Goal: Task Accomplishment & Management: Manage account settings

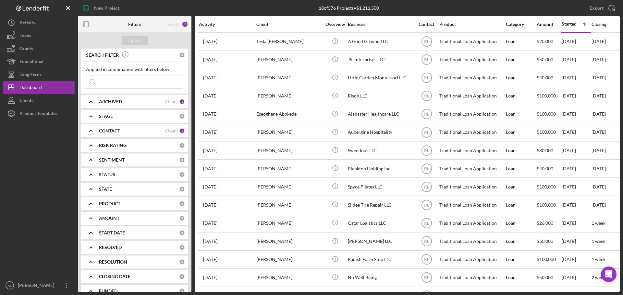
click at [131, 133] on div "CONTACT" at bounding box center [132, 130] width 66 height 5
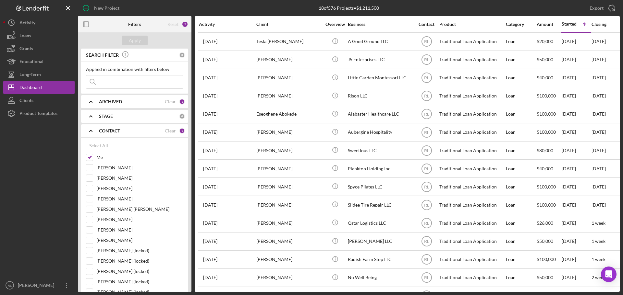
click at [123, 131] on div "CONTACT" at bounding box center [132, 130] width 66 height 5
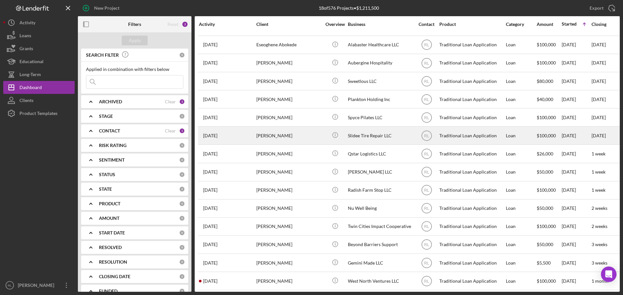
scroll to position [76, 0]
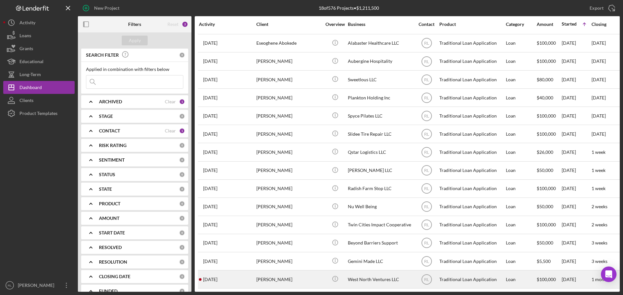
click at [301, 274] on div "Scott Czarniak" at bounding box center [288, 279] width 65 height 17
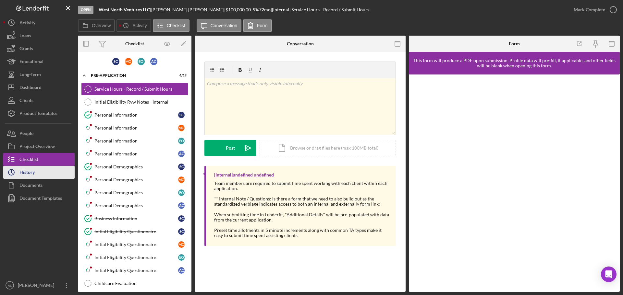
click at [37, 173] on button "Icon/History History" at bounding box center [38, 172] width 71 height 13
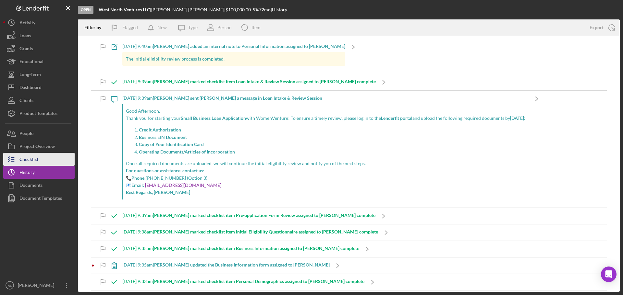
click at [50, 159] on button "Checklist" at bounding box center [38, 159] width 71 height 13
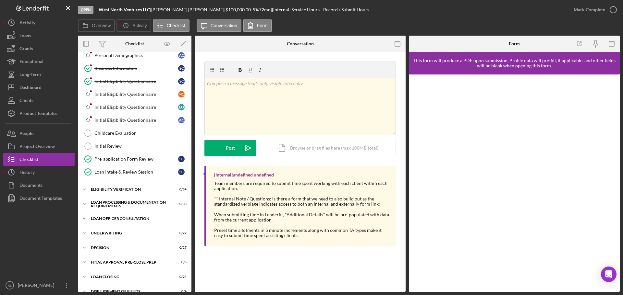
scroll to position [162, 0]
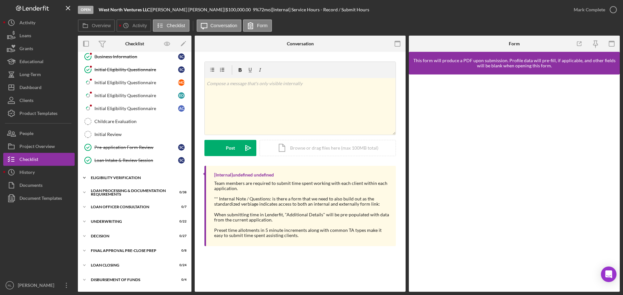
click at [136, 174] on div "Icon/Expander Eligibility Verification 0 / 34" at bounding box center [134, 178] width 113 height 13
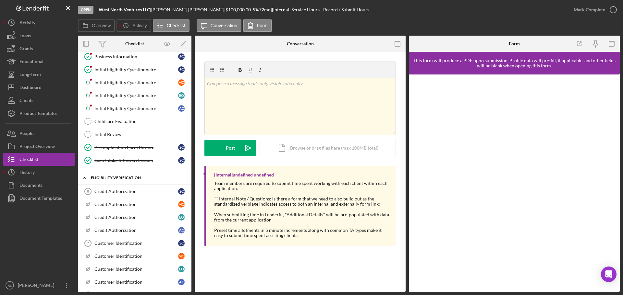
click at [140, 176] on div "Eligibility Verification" at bounding box center [137, 178] width 92 height 4
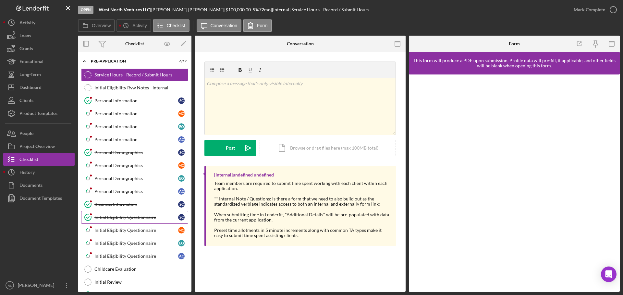
scroll to position [0, 0]
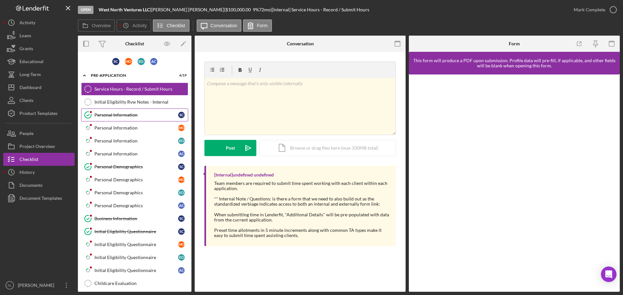
click at [137, 116] on div "Personal Information" at bounding box center [136, 115] width 84 height 5
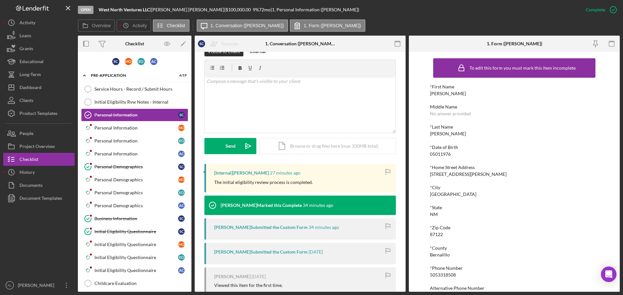
scroll to position [130, 0]
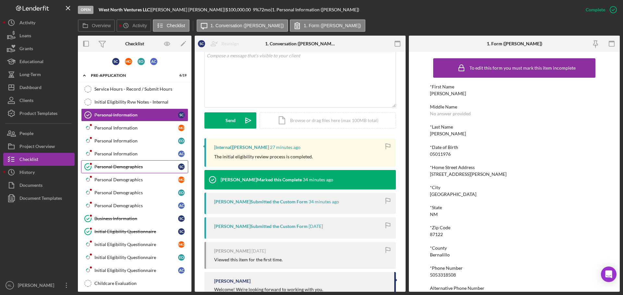
click at [133, 170] on div "Personal Demographics" at bounding box center [136, 166] width 84 height 5
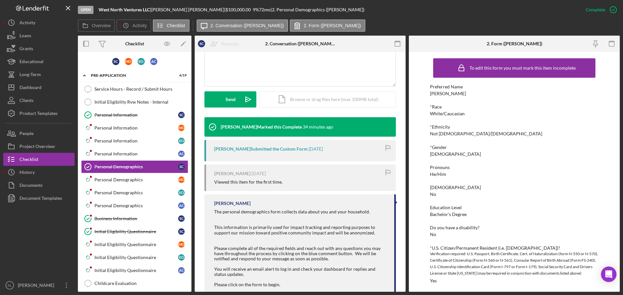
scroll to position [162, 0]
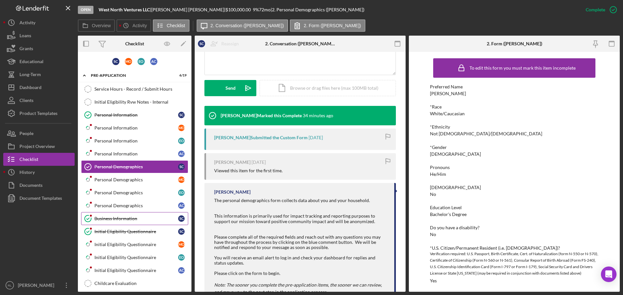
click at [123, 222] on link "Business Information Business Information S C" at bounding box center [134, 218] width 107 height 13
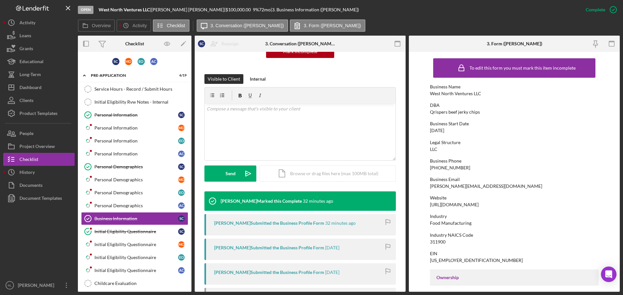
scroll to position [97, 0]
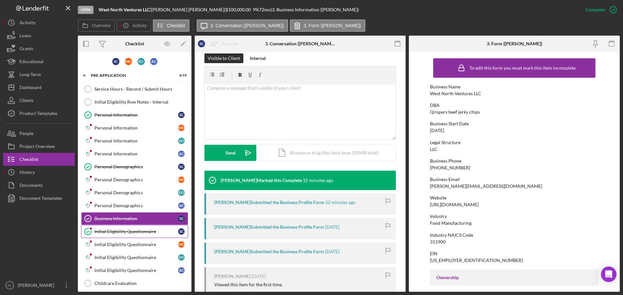
click at [154, 229] on div "Initial Eligibility Questionnaire" at bounding box center [136, 231] width 84 height 5
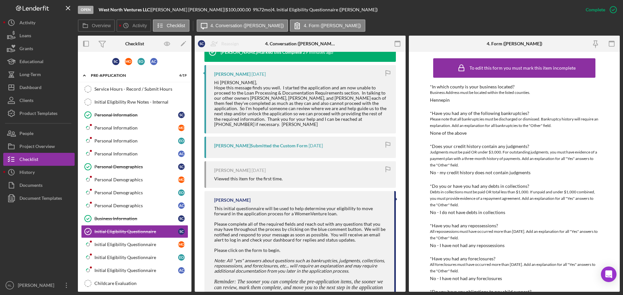
scroll to position [227, 0]
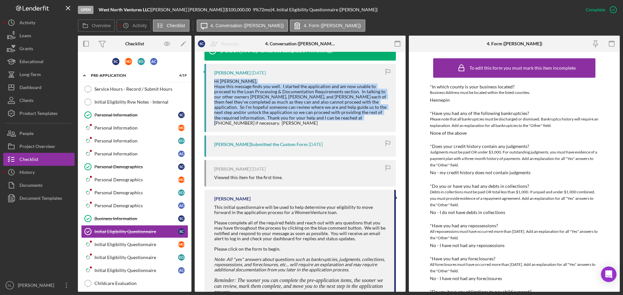
drag, startPoint x: 209, startPoint y: 79, endPoint x: 360, endPoint y: 117, distance: 155.5
click at [360, 117] on div "Scott Czarniak 6 days ago Hi Ryan, Hope this message finds you well. I started …" at bounding box center [299, 98] width 191 height 68
click at [360, 117] on div "Hi Ryan, Hope this message finds you well. I started the application and am now…" at bounding box center [301, 102] width 175 height 47
drag, startPoint x: 367, startPoint y: 118, endPoint x: 211, endPoint y: 80, distance: 160.7
click at [211, 80] on div "Scott Czarniak 6 days ago Hi Ryan, Hope this message finds you well. I started …" at bounding box center [299, 98] width 191 height 68
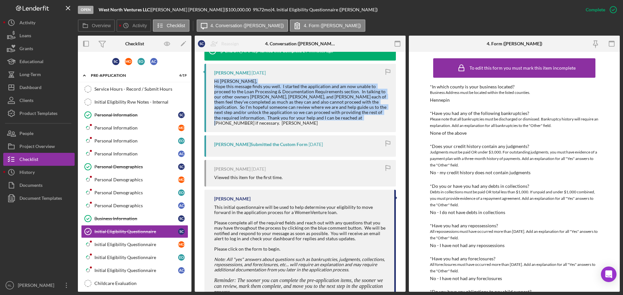
click at [211, 80] on div "Scott Czarniak 6 days ago Hi Ryan, Hope this message finds you well. I started …" at bounding box center [299, 98] width 191 height 68
drag, startPoint x: 211, startPoint y: 80, endPoint x: 364, endPoint y: 118, distance: 157.8
click at [364, 118] on div "Scott Czarniak 6 days ago Hi Ryan, Hope this message finds you well. I started …" at bounding box center [299, 98] width 191 height 68
click at [364, 118] on div "Hi Ryan, Hope this message finds you well. I started the application and am now…" at bounding box center [301, 102] width 175 height 47
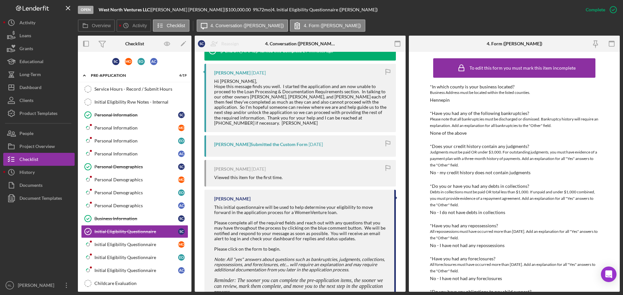
click at [315, 294] on div "Open West North Ventures LLC | Scott Czarniak | $100,000.00 9 % 72 mo | 4. Init…" at bounding box center [311, 147] width 623 height 295
click at [48, 87] on button "Icon/Dashboard Dashboard" at bounding box center [38, 87] width 71 height 13
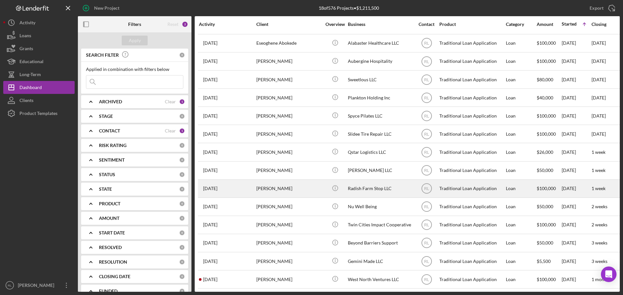
scroll to position [76, 0]
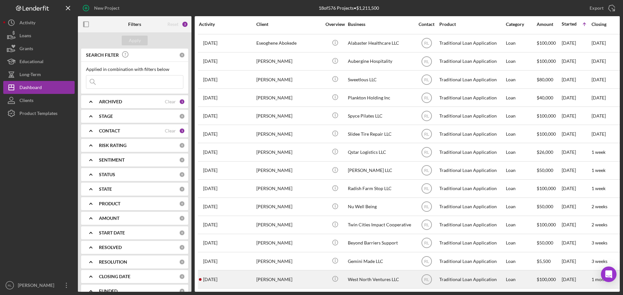
click at [299, 274] on div "Scott Czarniak" at bounding box center [288, 279] width 65 height 17
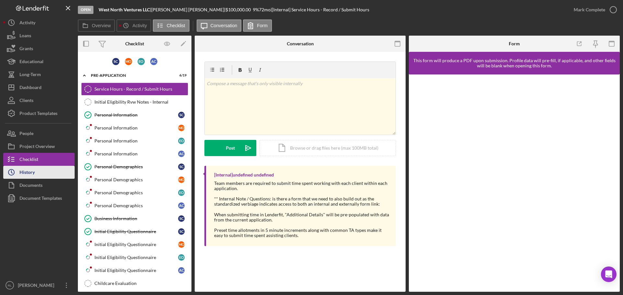
click at [34, 175] on div "History" at bounding box center [26, 173] width 15 height 15
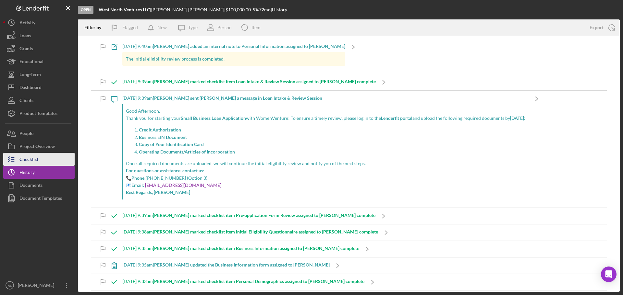
click at [34, 161] on div "Checklist" at bounding box center [28, 160] width 19 height 15
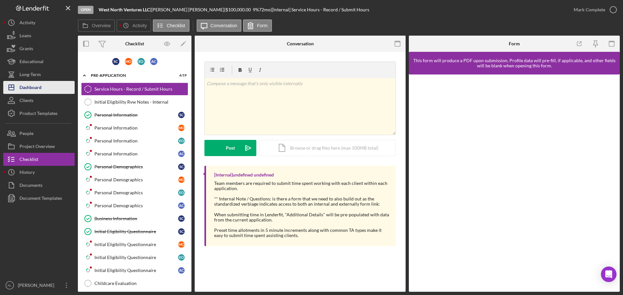
click at [40, 90] on div "Dashboard" at bounding box center [30, 88] width 22 height 15
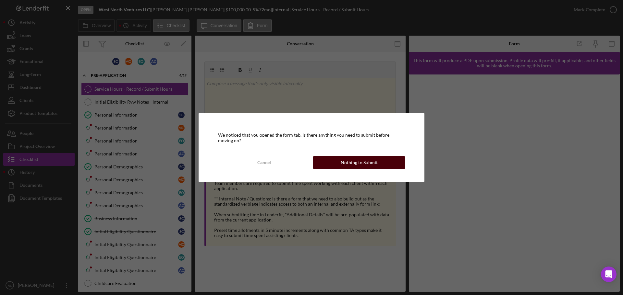
click at [360, 163] on div "Nothing to Submit" at bounding box center [358, 162] width 37 height 13
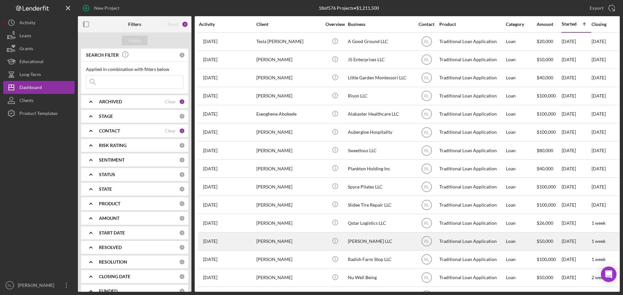
scroll to position [76, 0]
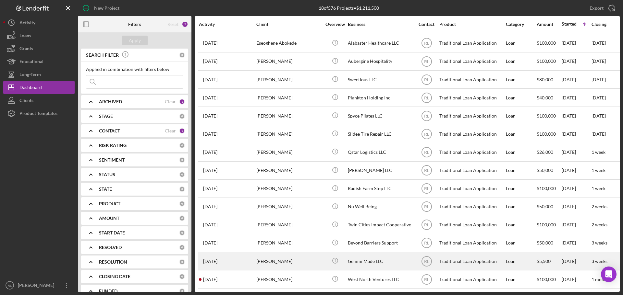
click at [300, 256] on div "Demi Reko" at bounding box center [288, 261] width 65 height 17
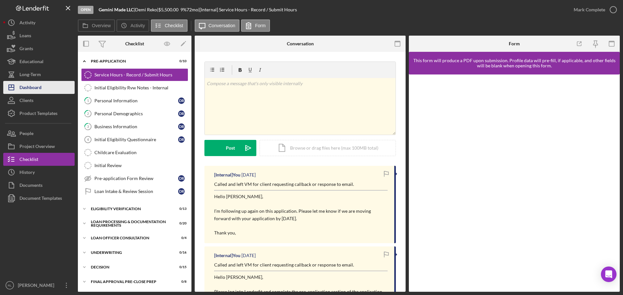
click at [32, 91] on div "Dashboard" at bounding box center [30, 88] width 22 height 15
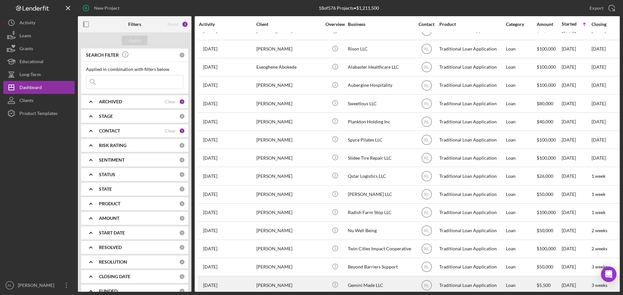
scroll to position [76, 0]
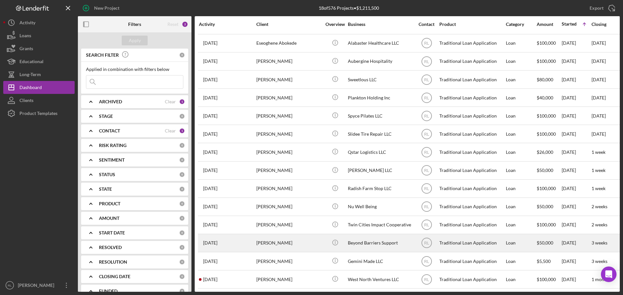
click at [307, 238] on div "Tamesha Guinn" at bounding box center [288, 243] width 65 height 17
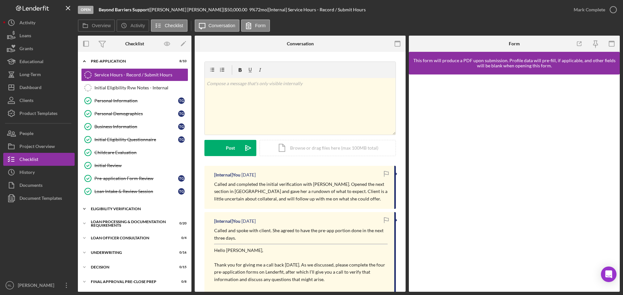
click at [126, 212] on div "Icon/Expander Eligibility Verification 0 / 13" at bounding box center [134, 209] width 113 height 13
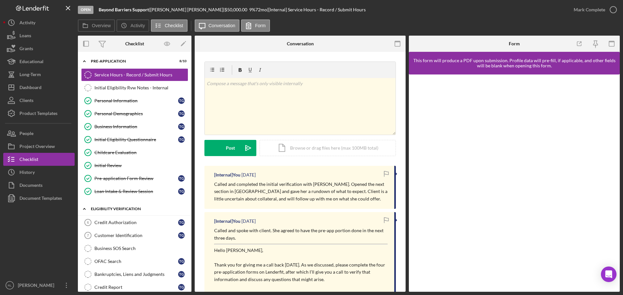
click at [131, 208] on div "Eligibility Verification" at bounding box center [137, 209] width 92 height 4
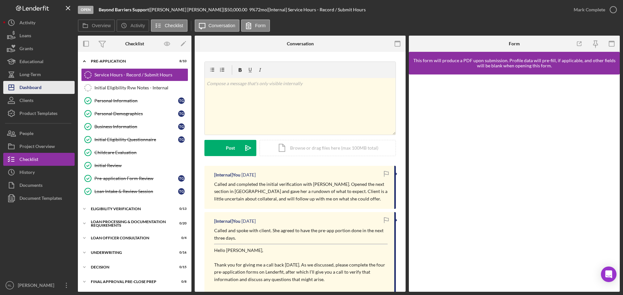
click at [43, 88] on button "Icon/Dashboard Dashboard" at bounding box center [38, 87] width 71 height 13
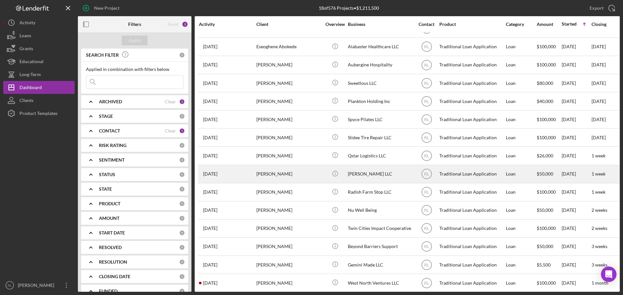
scroll to position [76, 0]
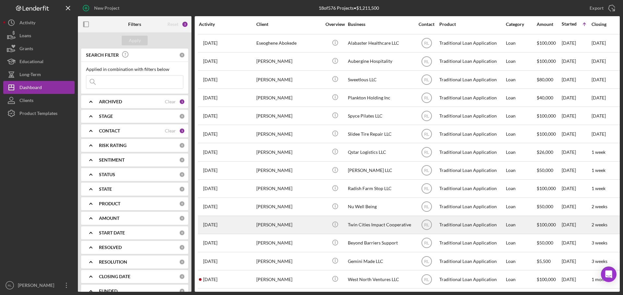
click at [304, 218] on div "Trila Malone" at bounding box center [288, 225] width 65 height 17
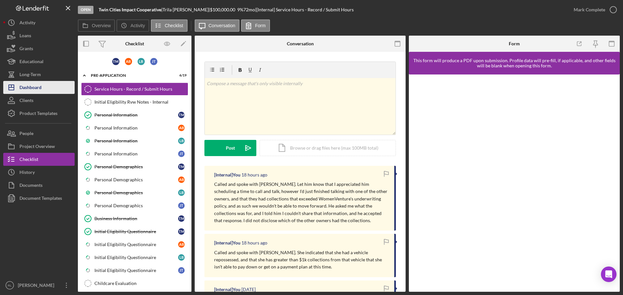
click at [27, 87] on div "Dashboard" at bounding box center [30, 88] width 22 height 15
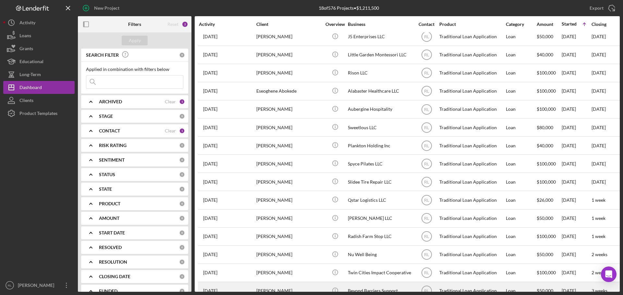
scroll to position [76, 0]
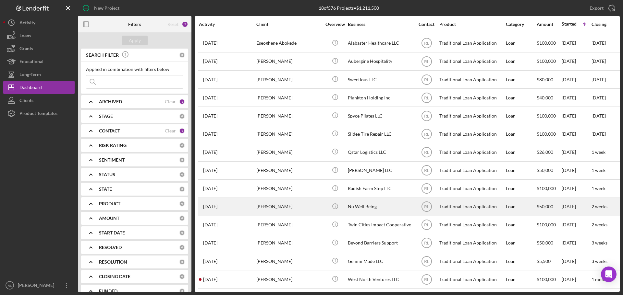
click at [306, 202] on div "LaVina Branscomb" at bounding box center [288, 206] width 65 height 17
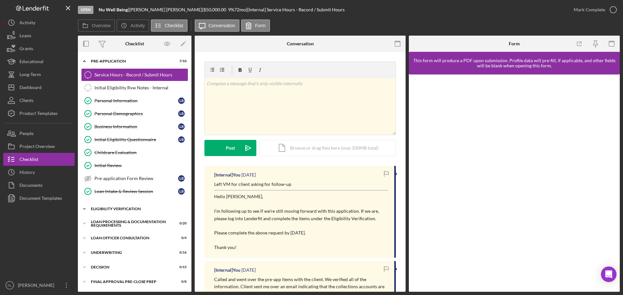
click at [119, 208] on div "Eligibility Verification" at bounding box center [137, 209] width 92 height 4
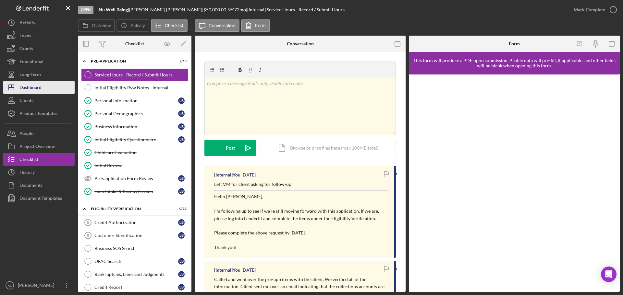
click at [32, 89] on div "Dashboard" at bounding box center [30, 88] width 22 height 15
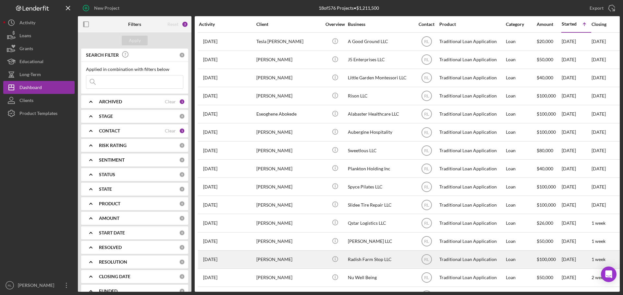
click at [367, 261] on div "Radish Farm Stop LLC" at bounding box center [380, 259] width 65 height 17
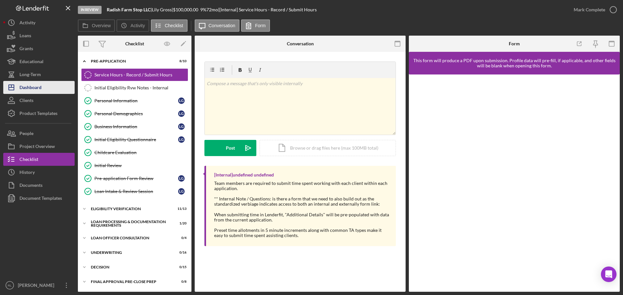
click at [31, 89] on div "Dashboard" at bounding box center [30, 88] width 22 height 15
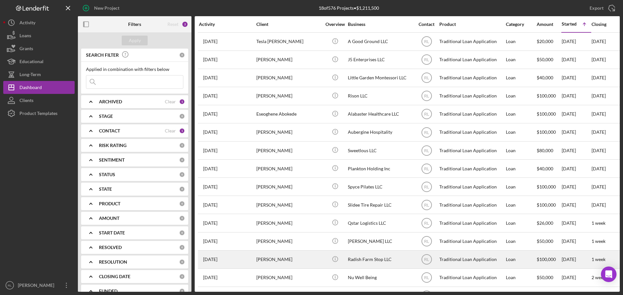
click at [309, 259] on div "Lily Gross" at bounding box center [288, 259] width 65 height 17
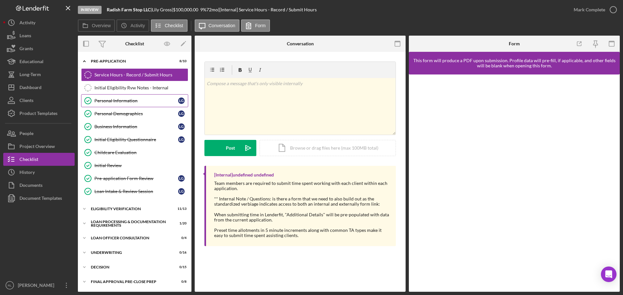
click at [114, 98] on div "Personal Information" at bounding box center [136, 100] width 84 height 5
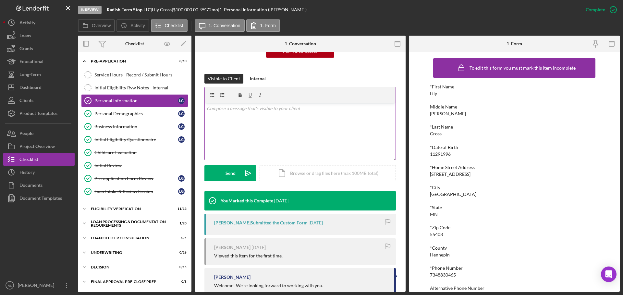
scroll to position [97, 0]
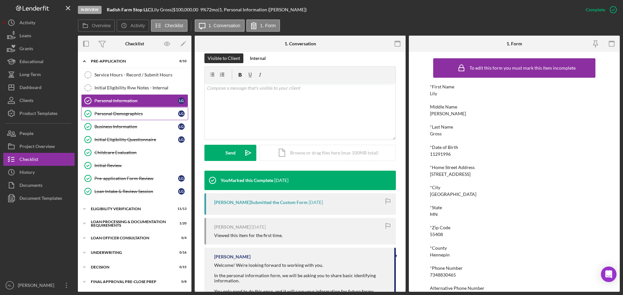
click at [139, 117] on link "Personal Demographics Personal Demographics L G" at bounding box center [134, 113] width 107 height 13
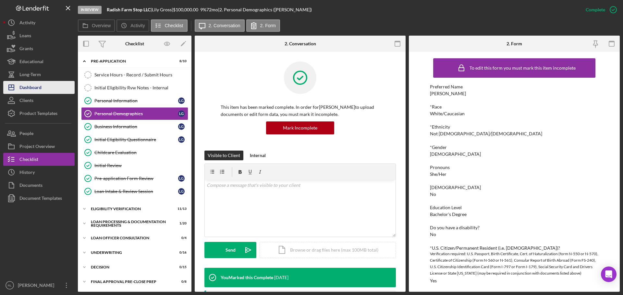
click at [36, 87] on div "Dashboard" at bounding box center [30, 88] width 22 height 15
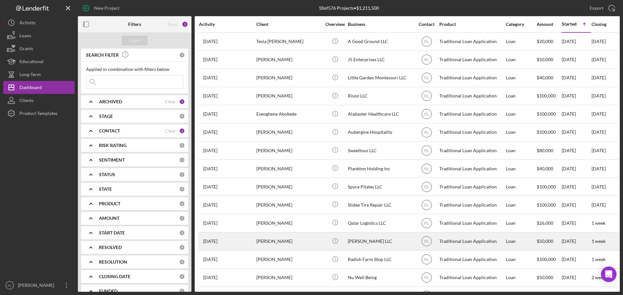
click at [312, 245] on div "Brittany Jorgensen" at bounding box center [288, 241] width 65 height 17
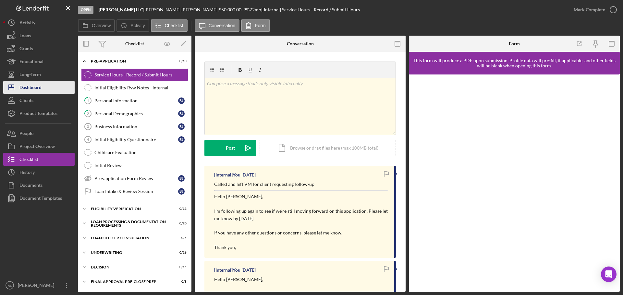
click at [32, 89] on div "Dashboard" at bounding box center [30, 88] width 22 height 15
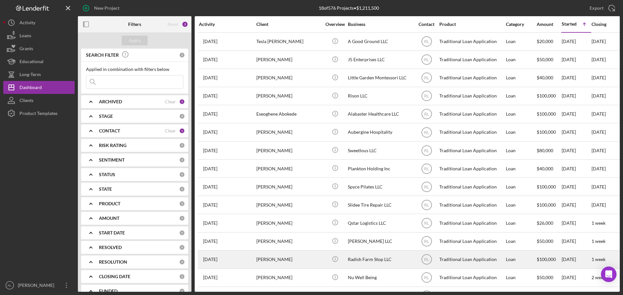
scroll to position [76, 0]
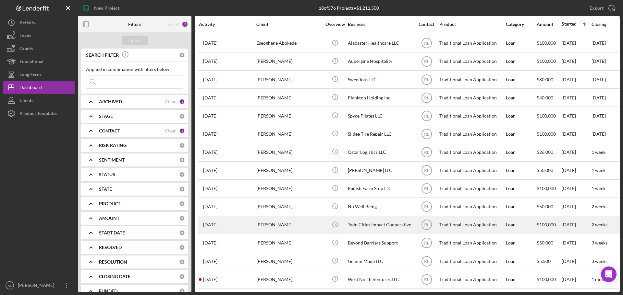
click at [372, 219] on div "Twin Cities Impact Cooperative" at bounding box center [380, 225] width 65 height 17
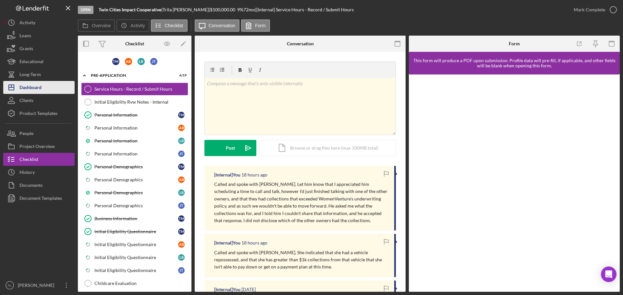
click at [36, 84] on div "Dashboard" at bounding box center [30, 88] width 22 height 15
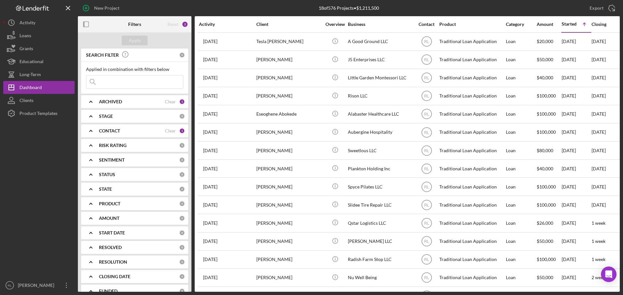
scroll to position [76, 0]
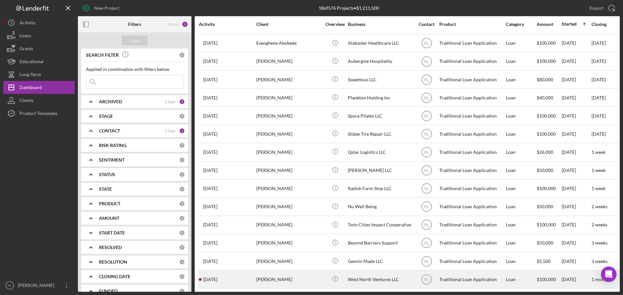
click at [371, 278] on div "West North Ventures LLC" at bounding box center [380, 279] width 65 height 17
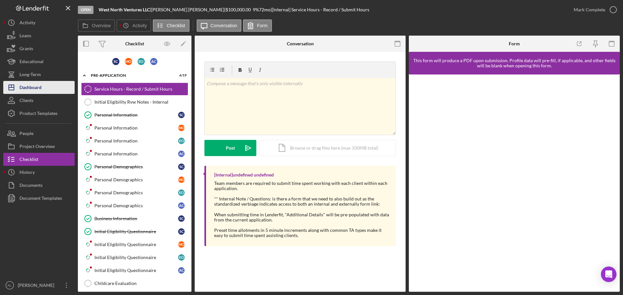
click at [30, 91] on div "Dashboard" at bounding box center [30, 88] width 22 height 15
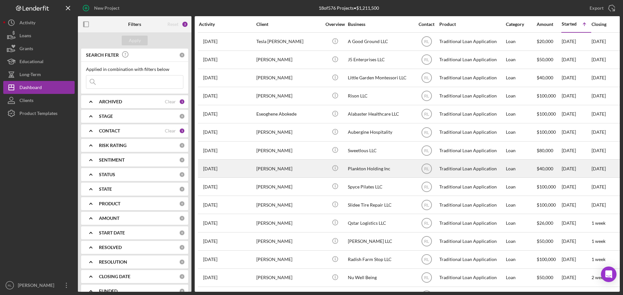
click at [305, 164] on div "[PERSON_NAME]" at bounding box center [288, 168] width 65 height 17
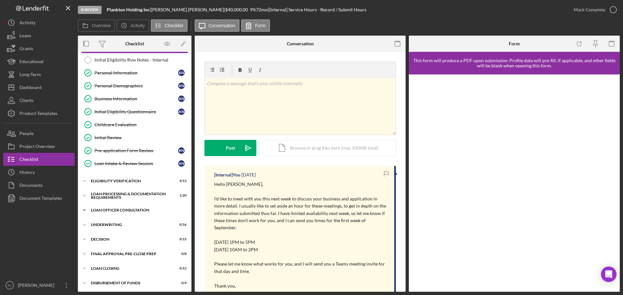
scroll to position [65, 0]
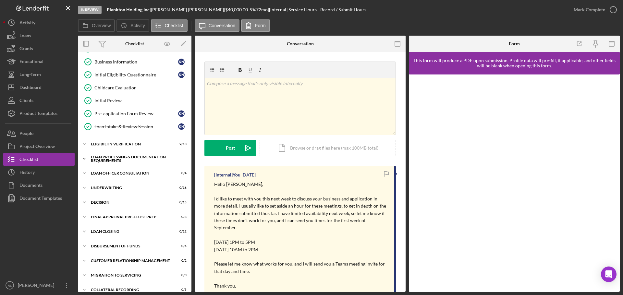
click at [122, 155] on div "Icon/Expander Loan Processing & Documentation Requirements 1 / 20" at bounding box center [134, 158] width 113 height 13
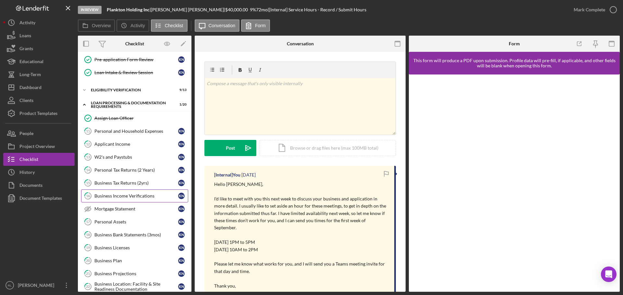
scroll to position [130, 0]
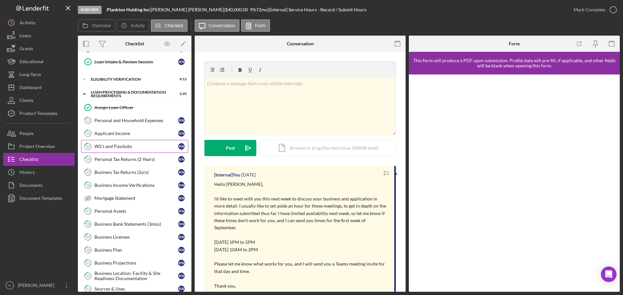
click at [133, 145] on div "W2's and Paystubs" at bounding box center [136, 146] width 84 height 5
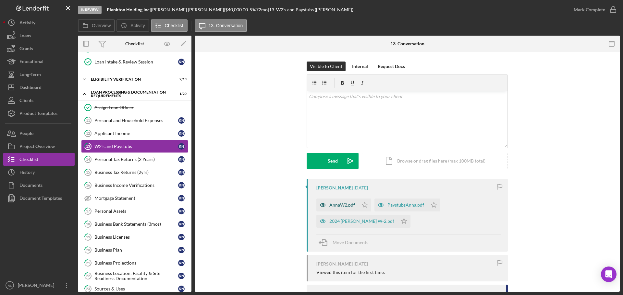
click at [329, 207] on div "AnnaW2.pdf" at bounding box center [342, 205] width 26 height 5
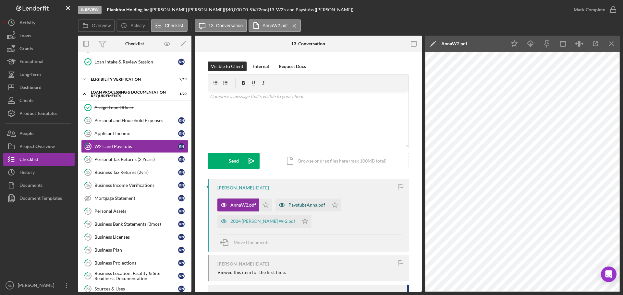
click at [290, 206] on div "PaystubsAnna.pdf" at bounding box center [306, 205] width 37 height 5
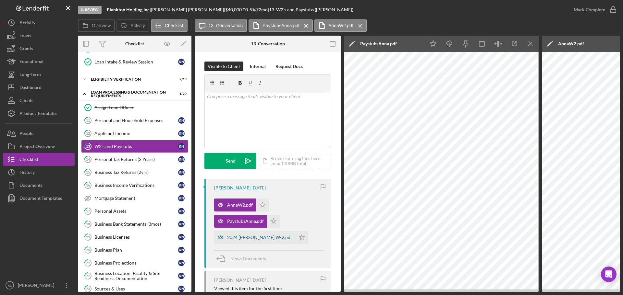
click at [254, 238] on div "2024 Kristyanna Nguyen W-2.pdf" at bounding box center [259, 237] width 65 height 5
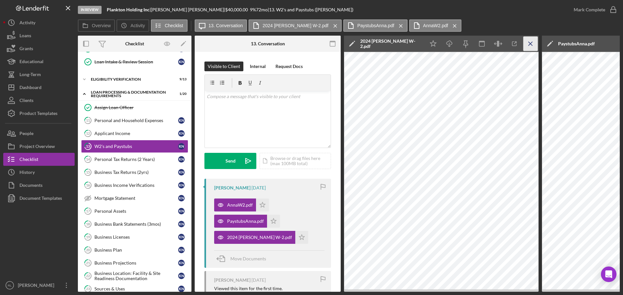
click at [528, 44] on icon "Icon/Menu Close" at bounding box center [530, 44] width 15 height 15
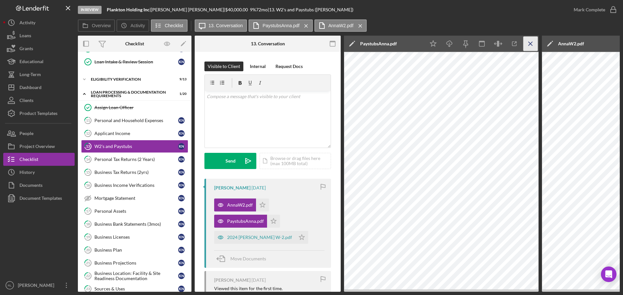
click at [528, 45] on line "button" at bounding box center [530, 44] width 4 height 4
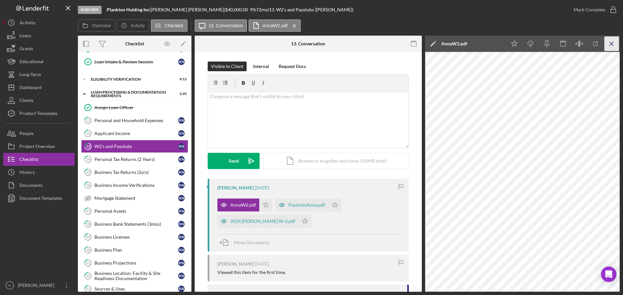
click at [613, 40] on icon "Icon/Menu Close" at bounding box center [611, 44] width 15 height 15
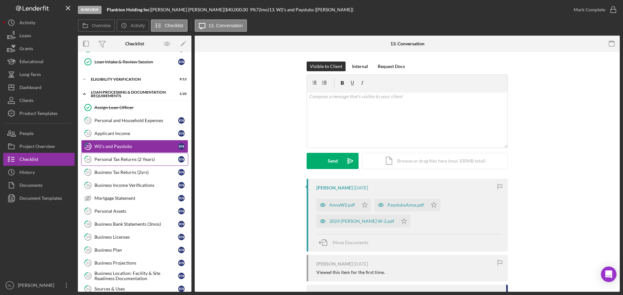
click at [128, 156] on link "14 Personal Tax Returns (2 Years) K N" at bounding box center [134, 159] width 107 height 13
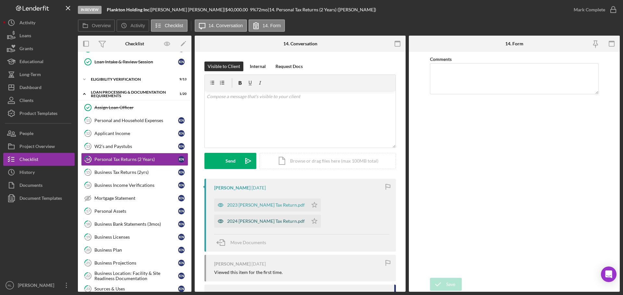
click at [263, 220] on div "2024 [PERSON_NAME] Tax Return.pdf" at bounding box center [266, 221] width 78 height 5
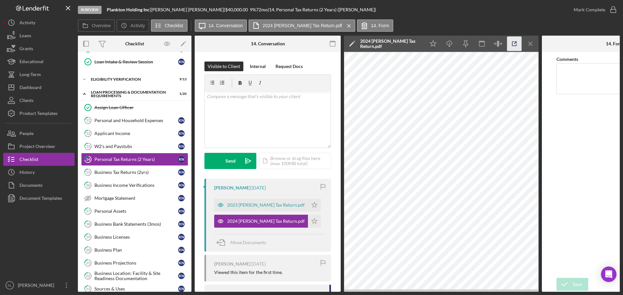
click at [510, 44] on icon "button" at bounding box center [514, 44] width 15 height 15
click at [109, 169] on link "15 Business Tax Returns (2yrs) K N" at bounding box center [134, 172] width 107 height 13
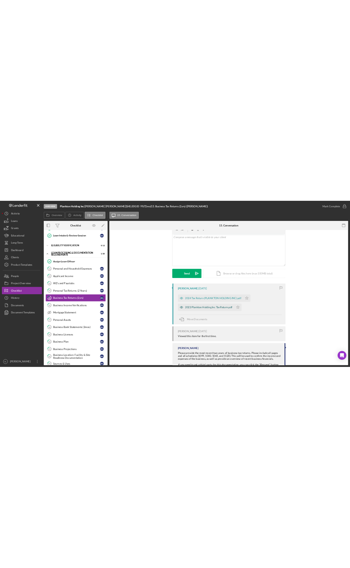
scroll to position [32, 0]
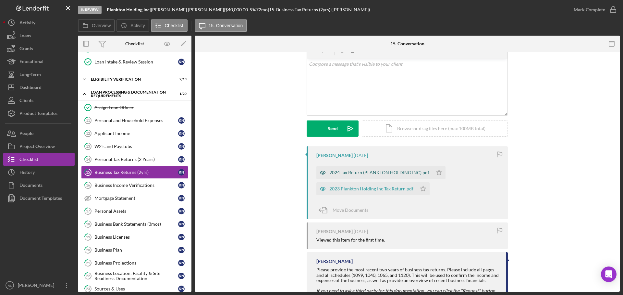
click at [360, 172] on div "2024 Tax Return (PLANKTON HOLDING INC).pdf" at bounding box center [379, 172] width 100 height 5
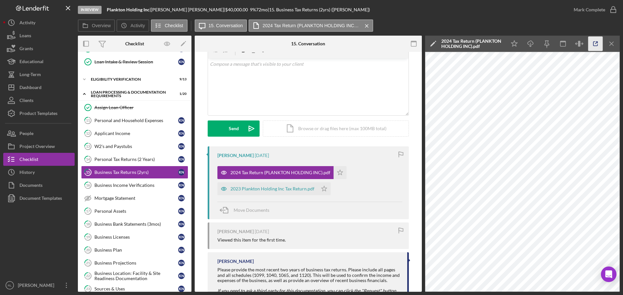
click at [592, 46] on icon "button" at bounding box center [595, 44] width 15 height 15
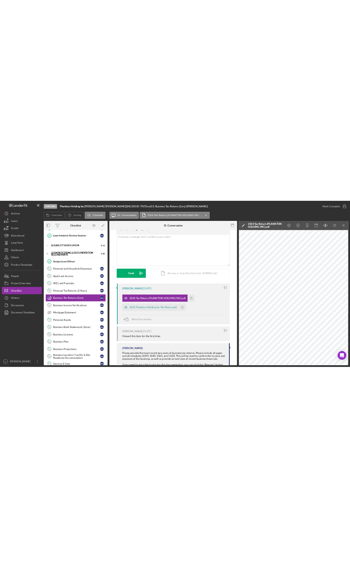
scroll to position [0, 0]
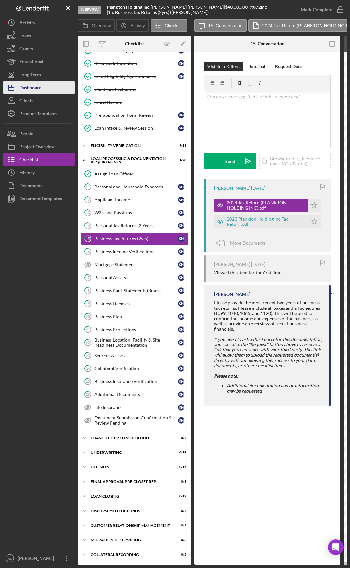
click at [41, 88] on div "Dashboard" at bounding box center [30, 88] width 22 height 15
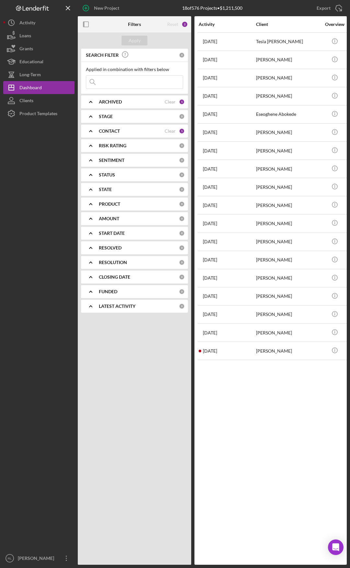
drag, startPoint x: 178, startPoint y: 386, endPoint x: 207, endPoint y: 387, distance: 29.2
drag, startPoint x: 194, startPoint y: 389, endPoint x: 209, endPoint y: 391, distance: 16.0
drag, startPoint x: 6, startPoint y: 363, endPoint x: 47, endPoint y: 365, distance: 40.9
drag, startPoint x: 157, startPoint y: 7, endPoint x: 185, endPoint y: 6, distance: 27.9
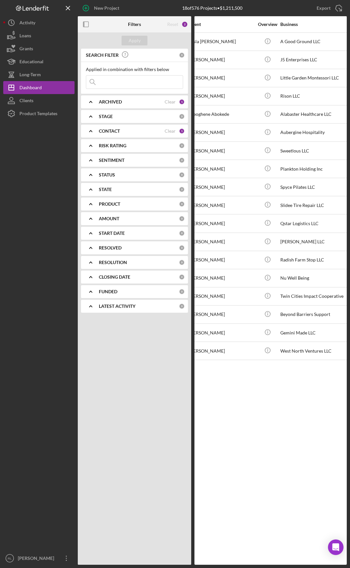
drag, startPoint x: 231, startPoint y: 371, endPoint x: 280, endPoint y: 379, distance: 50.2
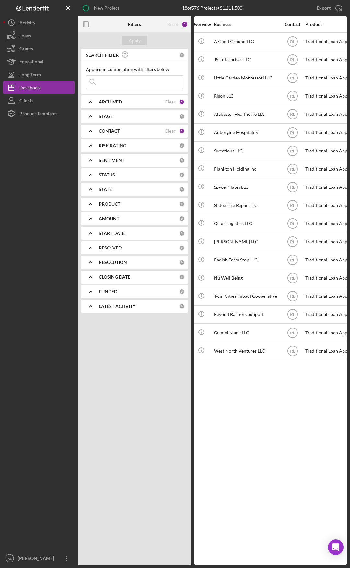
drag, startPoint x: 250, startPoint y: 384, endPoint x: 275, endPoint y: 384, distance: 25.3
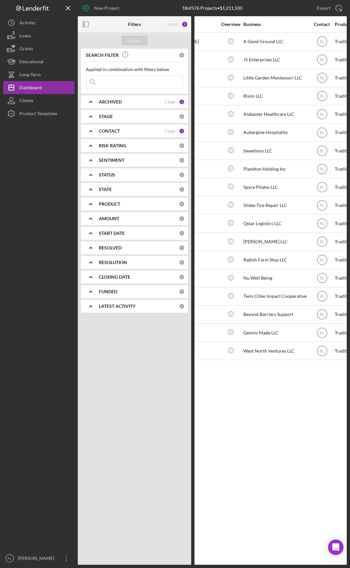
drag, startPoint x: 293, startPoint y: 387, endPoint x: 242, endPoint y: 386, distance: 50.3
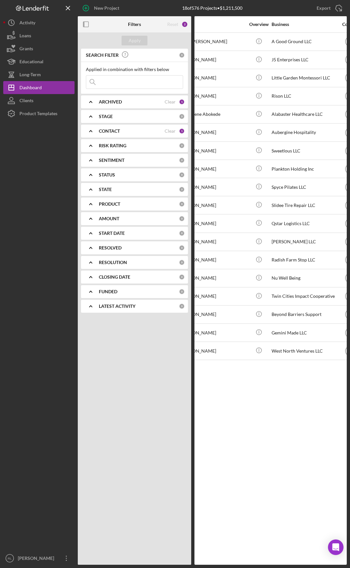
drag, startPoint x: 245, startPoint y: 388, endPoint x: 268, endPoint y: 388, distance: 23.3
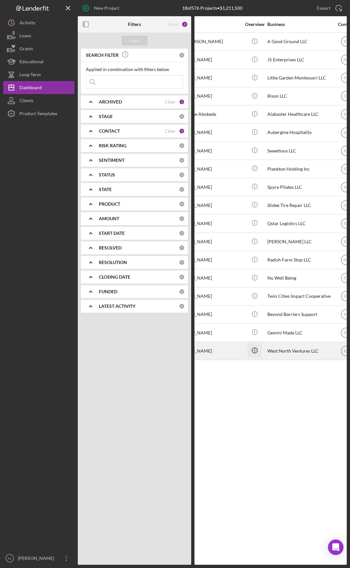
click at [252, 295] on icon "Icon/Info" at bounding box center [254, 350] width 15 height 15
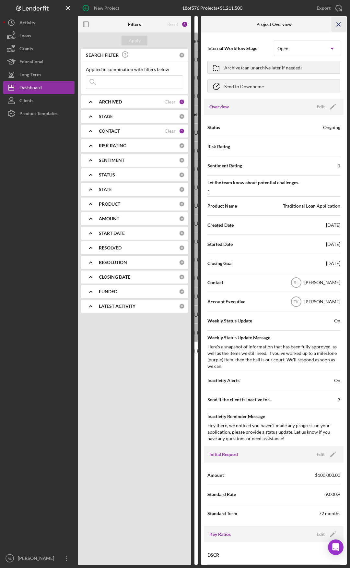
click at [339, 20] on icon "Icon/Menu Close" at bounding box center [339, 24] width 15 height 15
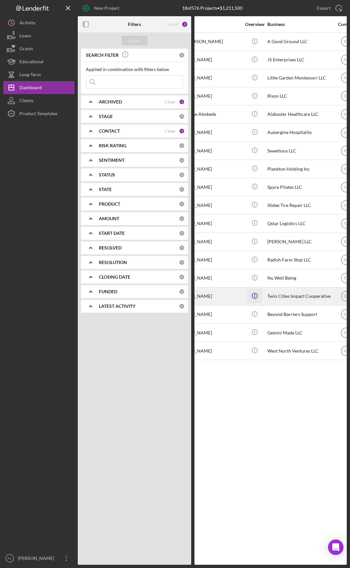
click at [252, 294] on icon "Icon/Info" at bounding box center [254, 295] width 15 height 15
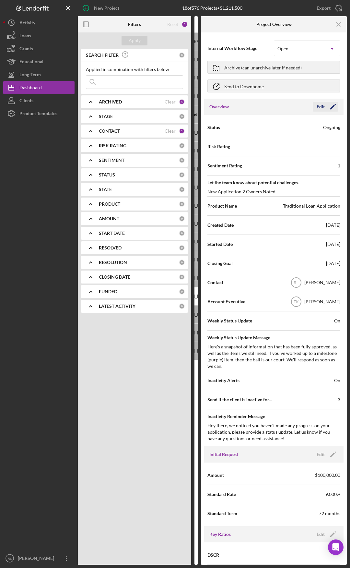
click at [333, 107] on icon "Icon/Edit" at bounding box center [333, 107] width 16 height 16
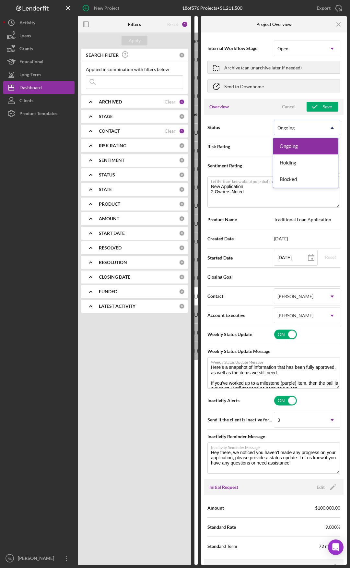
click at [331, 129] on icon "Icon/Dropdown Arrow" at bounding box center [333, 128] width 16 height 16
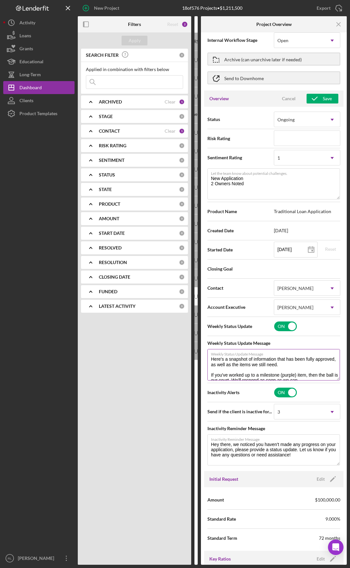
scroll to position [0, 0]
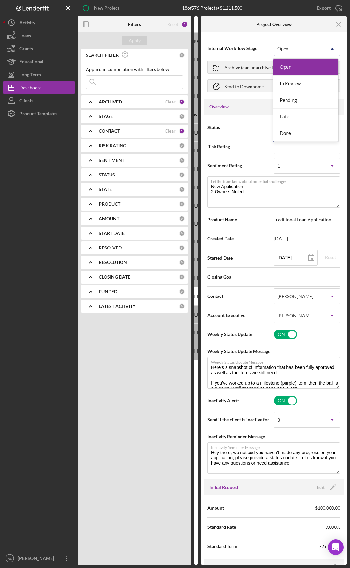
click at [301, 46] on div "Open" at bounding box center [299, 48] width 50 height 15
click at [296, 101] on div "Pending" at bounding box center [305, 100] width 65 height 17
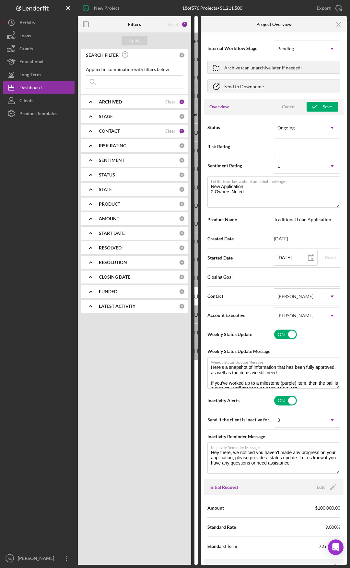
type textarea "Here's a snapshot of information that has been fully approved, as well as the i…"
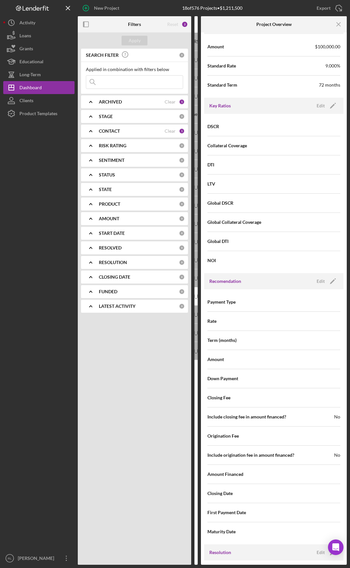
scroll to position [486, 0]
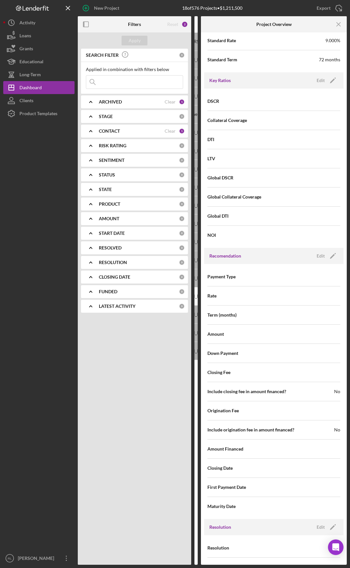
click at [325, 250] on div "Recomendation Edit Icon/Edit" at bounding box center [273, 256] width 139 height 16
click at [325, 253] on icon "Icon/Edit" at bounding box center [333, 256] width 16 height 16
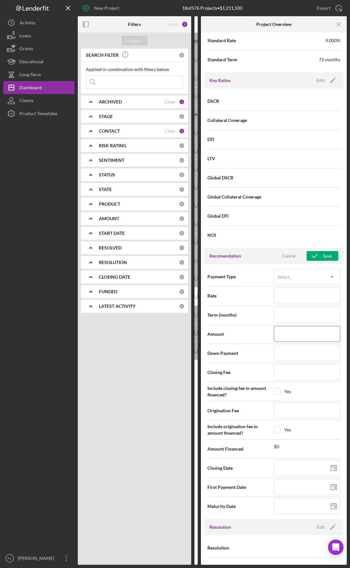
click at [301, 295] on input at bounding box center [307, 334] width 66 height 16
type input "$0"
click at [323, 255] on div "Save" at bounding box center [327, 256] width 9 height 10
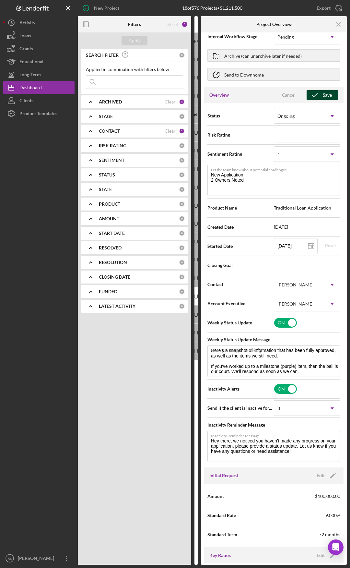
scroll to position [0, 0]
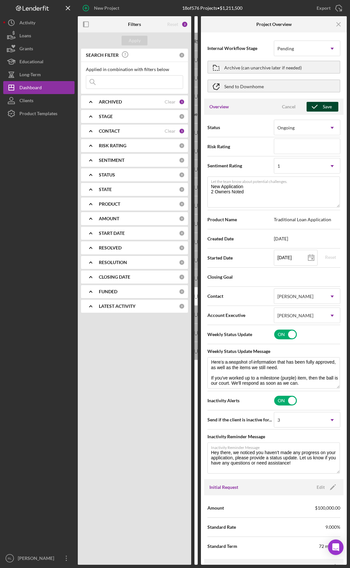
click at [317, 109] on icon "button" at bounding box center [315, 107] width 16 height 16
type textarea "Here's a snapshot of information that has been fully approved, as well as the i…"
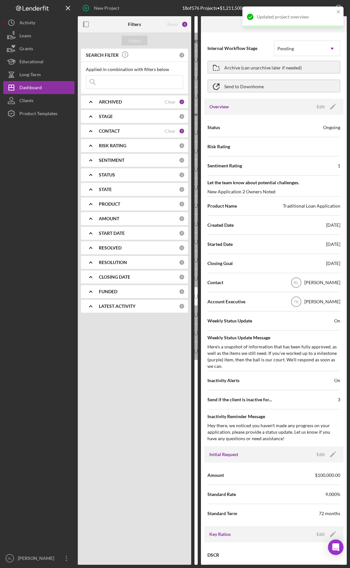
click at [341, 11] on div "Updated project overview" at bounding box center [293, 16] width 101 height 21
click at [338, 25] on icon "Icon/Menu Close" at bounding box center [339, 24] width 15 height 15
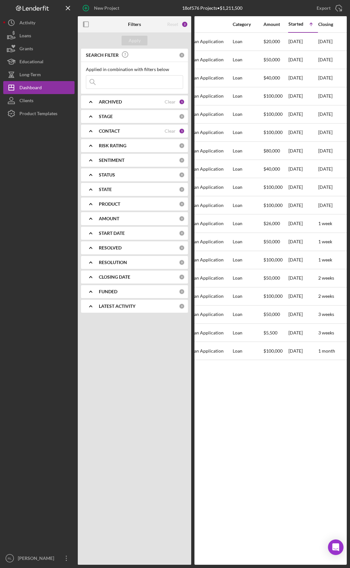
drag, startPoint x: 257, startPoint y: 502, endPoint x: 280, endPoint y: 502, distance: 23.7
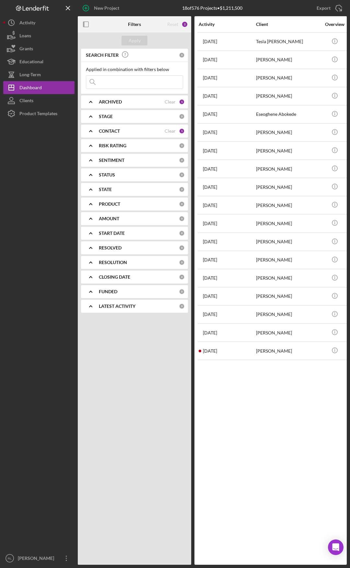
drag, startPoint x: 285, startPoint y: 408, endPoint x: 223, endPoint y: 406, distance: 62.0
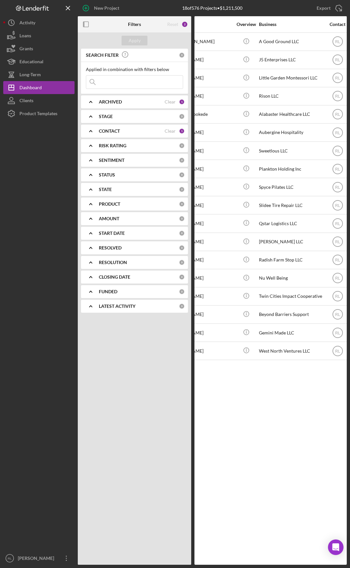
drag, startPoint x: 213, startPoint y: 403, endPoint x: 253, endPoint y: 404, distance: 39.2
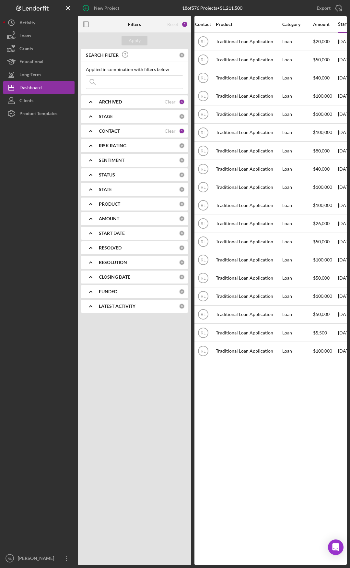
drag, startPoint x: 237, startPoint y: 402, endPoint x: 265, endPoint y: 403, distance: 28.2
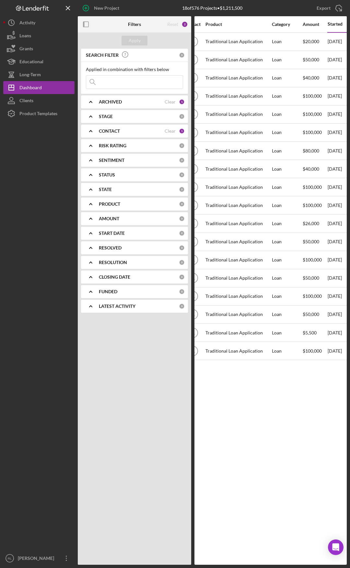
drag, startPoint x: 242, startPoint y: 401, endPoint x: 264, endPoint y: 402, distance: 21.7
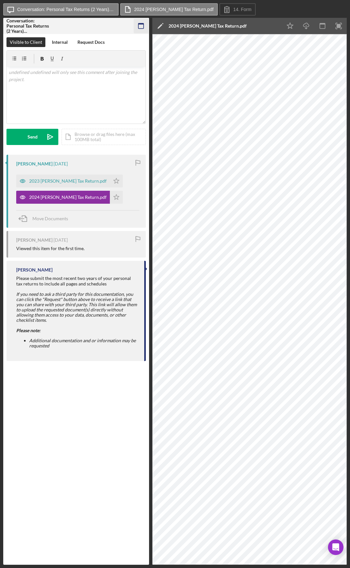
click at [137, 25] on icon "button" at bounding box center [141, 26] width 15 height 15
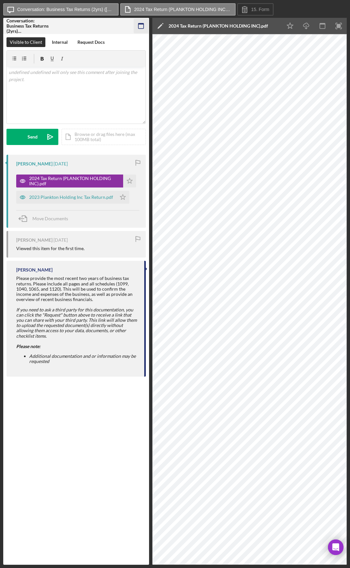
click at [141, 27] on icon "button" at bounding box center [141, 26] width 15 height 15
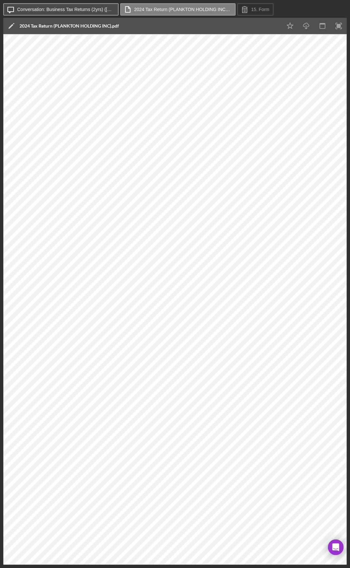
click at [68, 12] on button "Icon/Message Conversation: Business Tax Returns (2yrs) (Kristyanna N.)" at bounding box center [60, 9] width 115 height 12
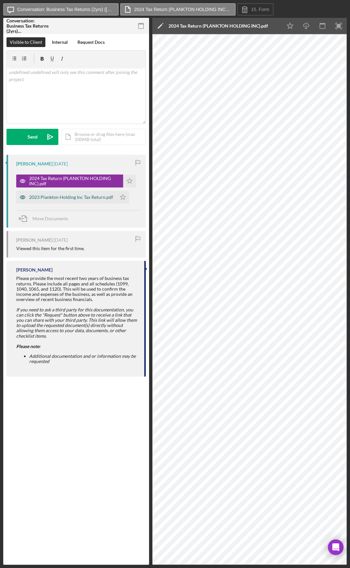
click at [68, 197] on div "2023 Plankton Holding Inc Tax Return.pdf" at bounding box center [71, 197] width 84 height 5
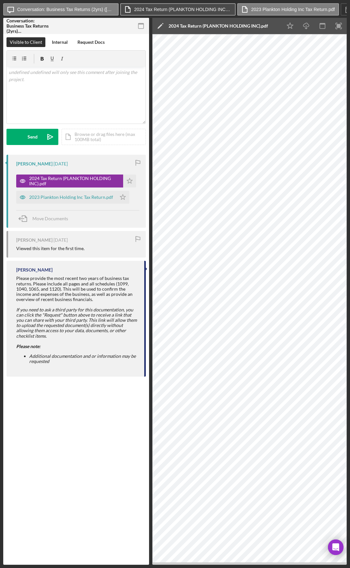
click at [171, 6] on button "2024 Tax Return (PLANKTON HOLDING INC).pdf" at bounding box center [177, 9] width 115 height 12
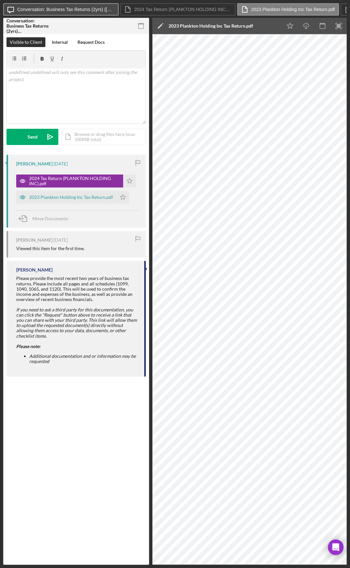
click at [105, 10] on label "Conversation: Business Tax Returns (2yrs) (Kristyanna N.)" at bounding box center [65, 9] width 97 height 5
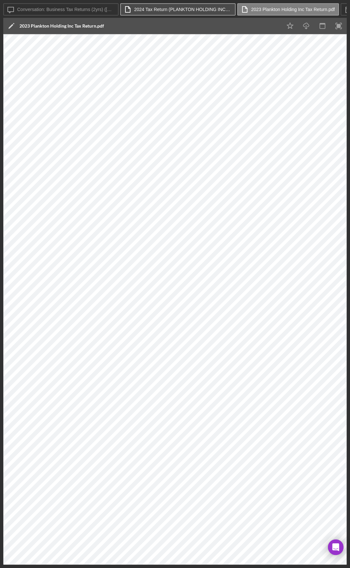
click at [153, 8] on label "2024 Tax Return (PLANKTON HOLDING INC).pdf" at bounding box center [182, 9] width 97 height 5
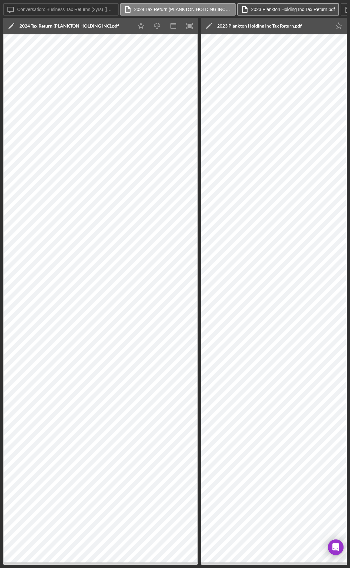
click at [264, 7] on label "2023 Plankton Holding Inc Tax Return.pdf" at bounding box center [293, 9] width 84 height 5
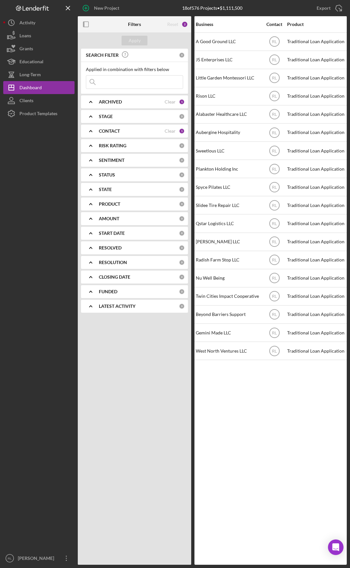
scroll to position [0, 389]
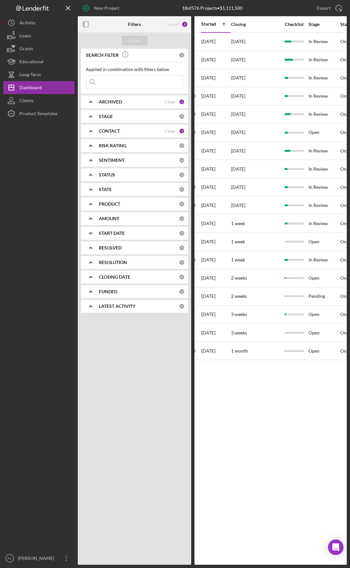
drag, startPoint x: 223, startPoint y: 374, endPoint x: 281, endPoint y: 376, distance: 58.4
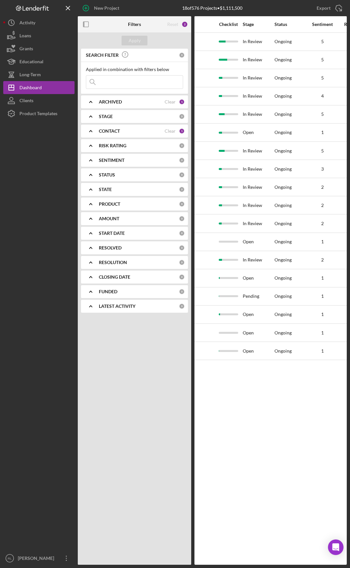
drag, startPoint x: 251, startPoint y: 386, endPoint x: 302, endPoint y: 387, distance: 50.9
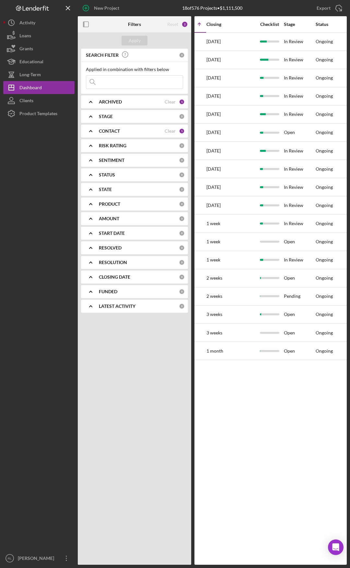
drag, startPoint x: 293, startPoint y: 387, endPoint x: 233, endPoint y: 386, distance: 60.3
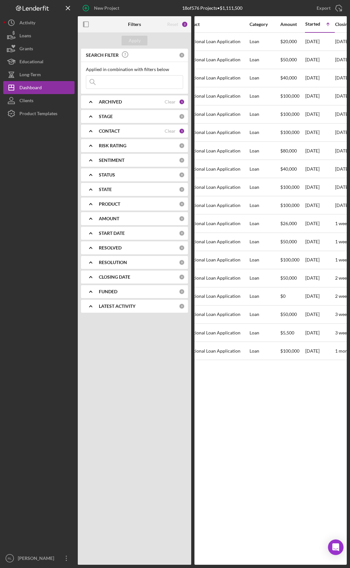
scroll to position [0, 236]
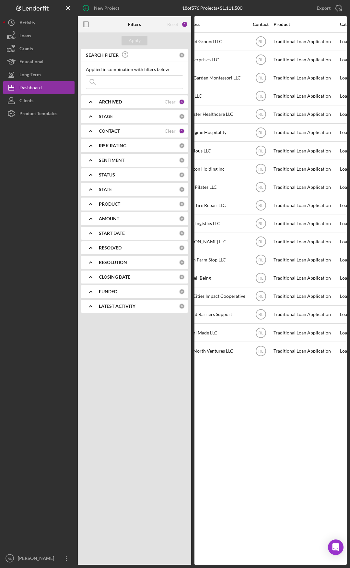
drag, startPoint x: 286, startPoint y: 394, endPoint x: 246, endPoint y: 394, distance: 39.9
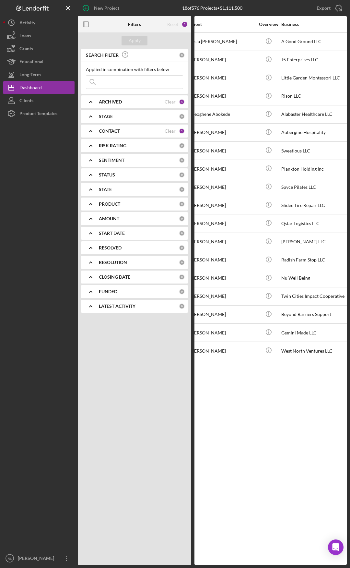
drag, startPoint x: 259, startPoint y: 391, endPoint x: 235, endPoint y: 389, distance: 24.4
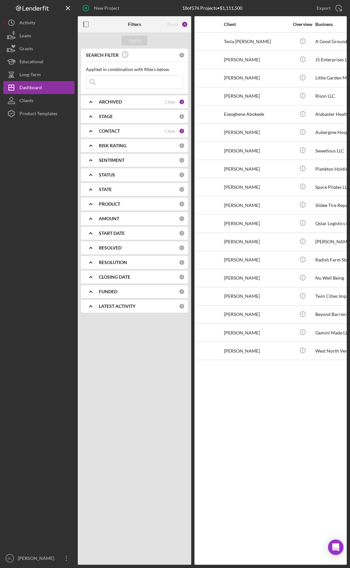
scroll to position [0, 0]
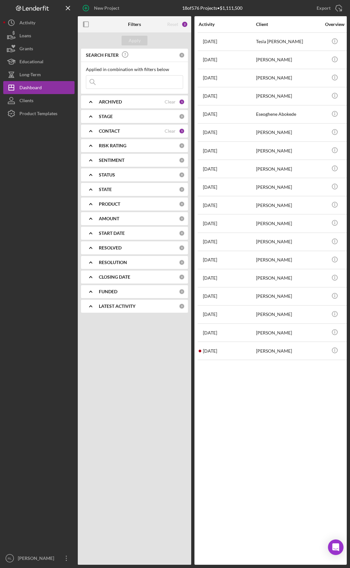
drag, startPoint x: 248, startPoint y: 387, endPoint x: 206, endPoint y: 384, distance: 42.0
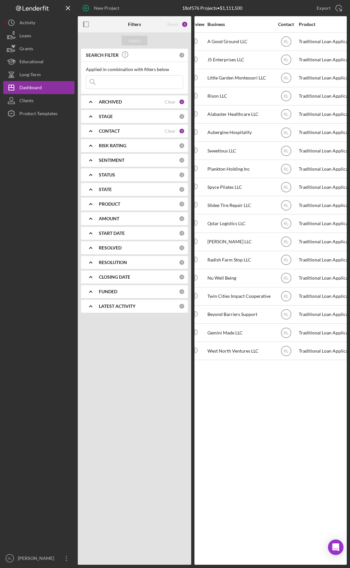
drag, startPoint x: 234, startPoint y: 386, endPoint x: 259, endPoint y: 385, distance: 25.3
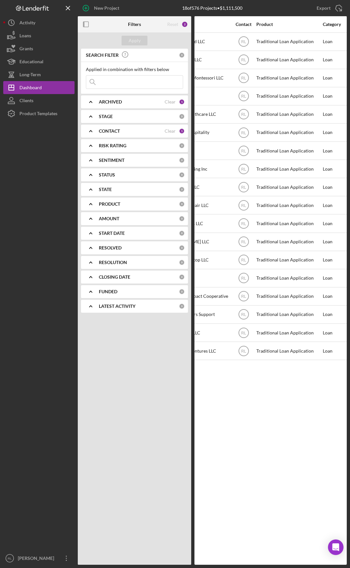
drag, startPoint x: 233, startPoint y: 387, endPoint x: 271, endPoint y: 386, distance: 38.3
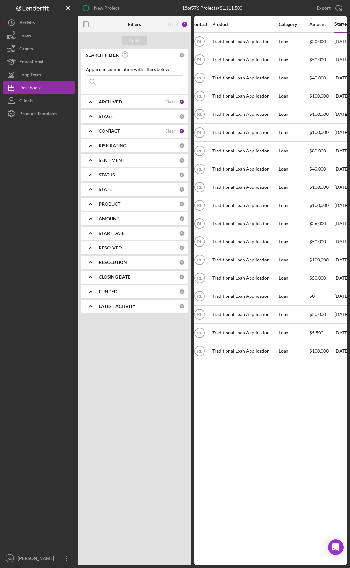
drag, startPoint x: 258, startPoint y: 388, endPoint x: 275, endPoint y: 388, distance: 16.5
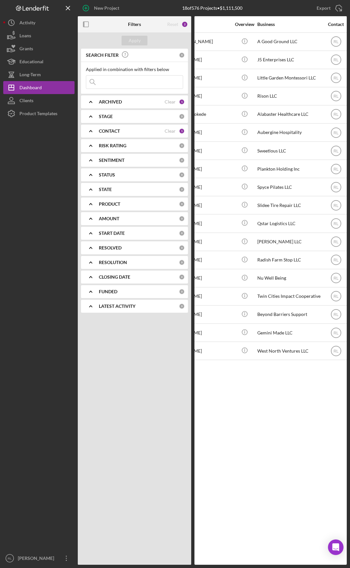
drag, startPoint x: 256, startPoint y: 392, endPoint x: 219, endPoint y: 393, distance: 37.6
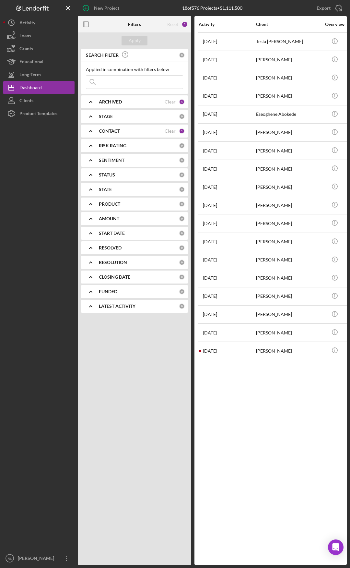
drag, startPoint x: 255, startPoint y: 393, endPoint x: 220, endPoint y: 391, distance: 35.1
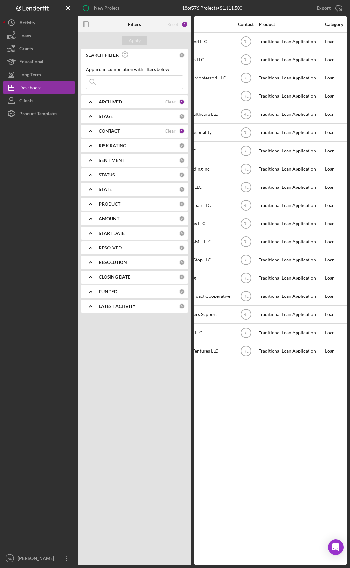
scroll to position [0, 211]
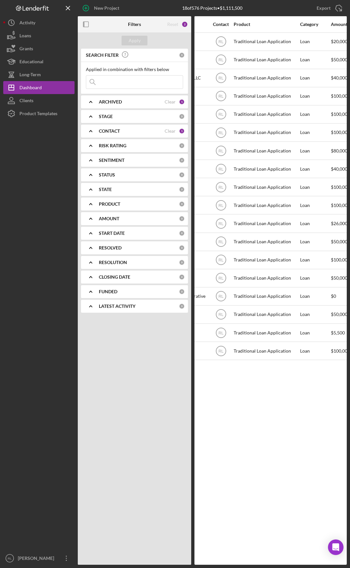
drag, startPoint x: 244, startPoint y: 388, endPoint x: 267, endPoint y: 388, distance: 23.0
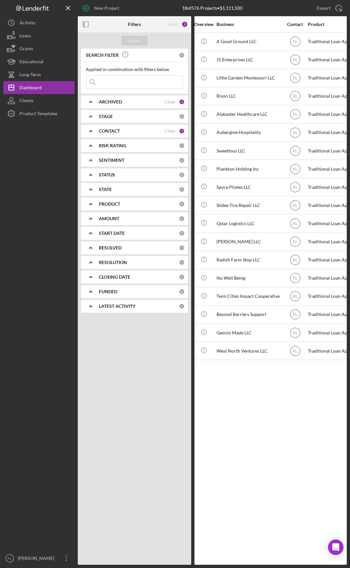
scroll to position [0, 108]
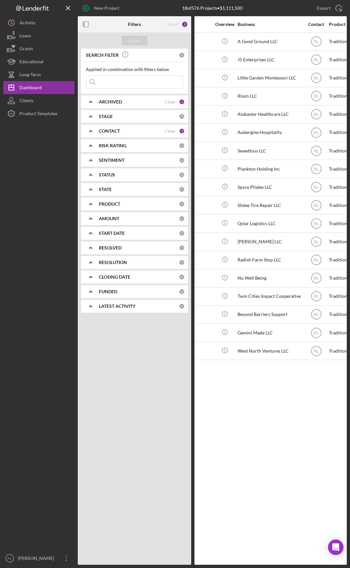
drag, startPoint x: 274, startPoint y: 386, endPoint x: 253, endPoint y: 386, distance: 21.4
click at [255, 291] on div "Twin Cities Impact Cooperative" at bounding box center [272, 296] width 65 height 17
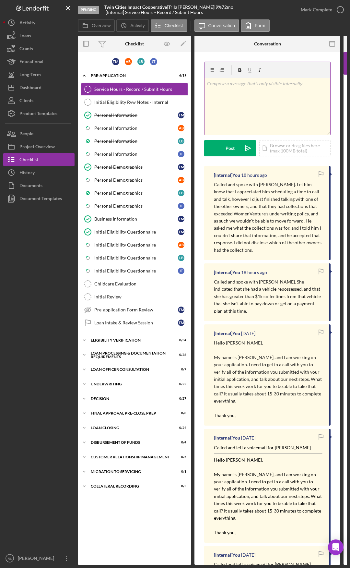
click at [266, 91] on div "v Color teal Color pink Remove color Add row above Add row below Add column bef…" at bounding box center [268, 106] width 126 height 57
click at [233, 153] on div "Post" at bounding box center [230, 148] width 9 height 16
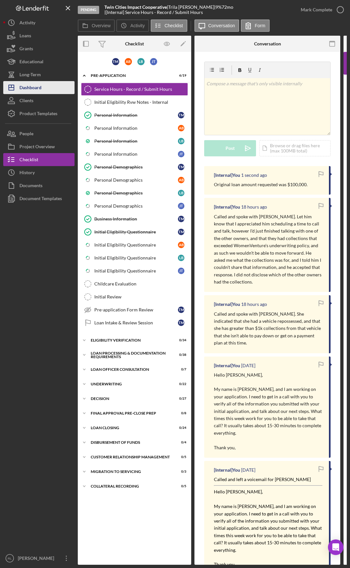
click at [27, 90] on div "Dashboard" at bounding box center [30, 88] width 22 height 15
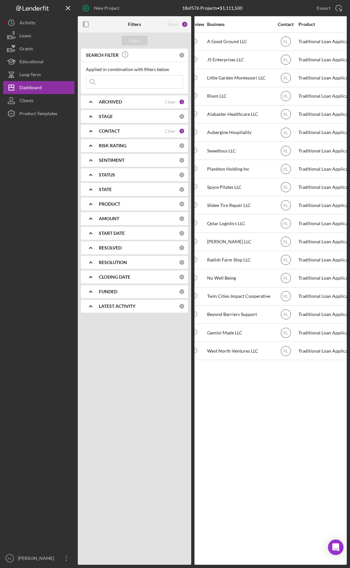
drag, startPoint x: 237, startPoint y: 394, endPoint x: 256, endPoint y: 394, distance: 19.1
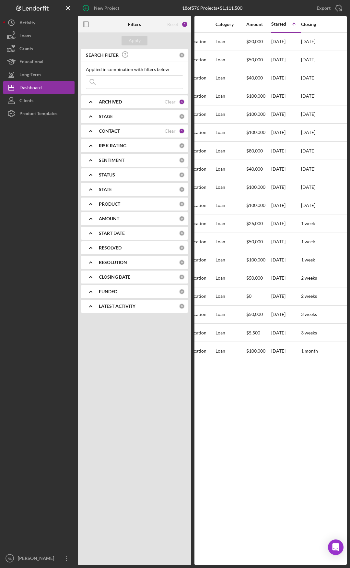
drag, startPoint x: 226, startPoint y: 392, endPoint x: 252, endPoint y: 392, distance: 25.9
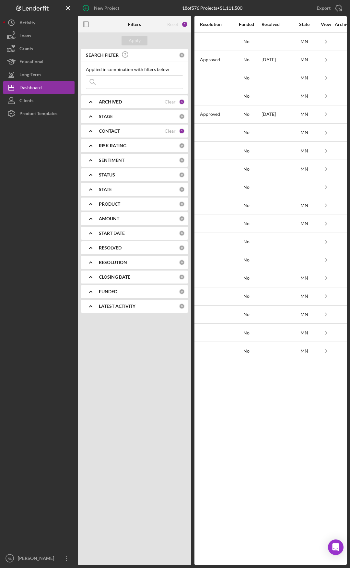
scroll to position [0, 623]
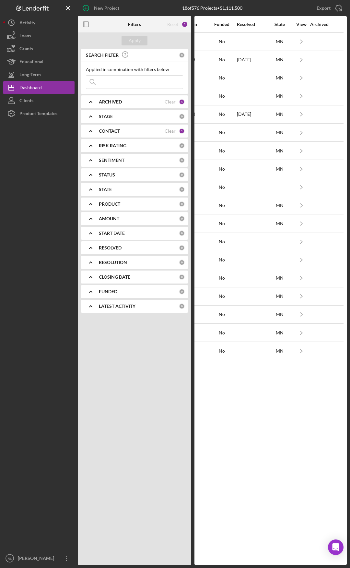
drag, startPoint x: 231, startPoint y: 391, endPoint x: 292, endPoint y: 391, distance: 61.0
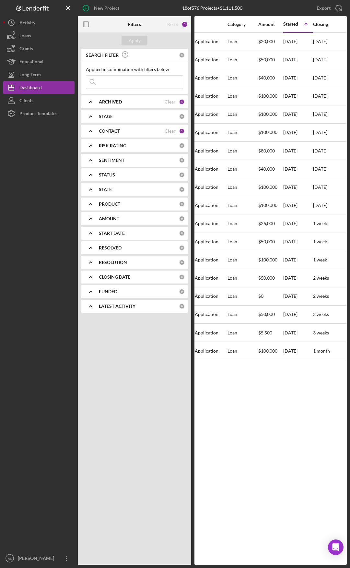
scroll to position [0, 0]
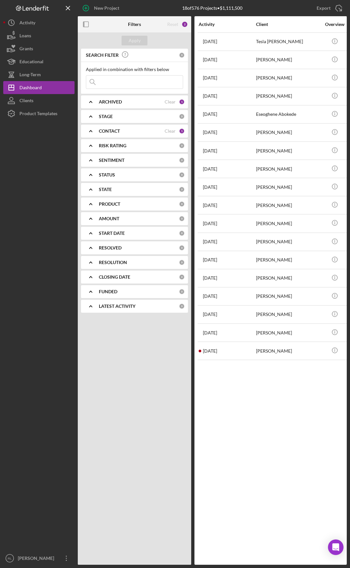
drag, startPoint x: 298, startPoint y: 392, endPoint x: 233, endPoint y: 391, distance: 65.2
click at [82, 26] on icon "button" at bounding box center [86, 24] width 15 height 15
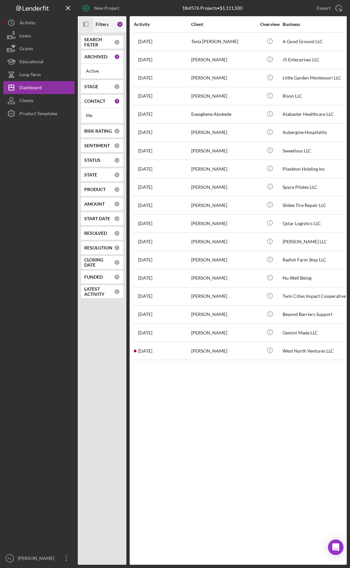
click at [82, 26] on icon "Icon/Panel Side Expand" at bounding box center [86, 24] width 15 height 15
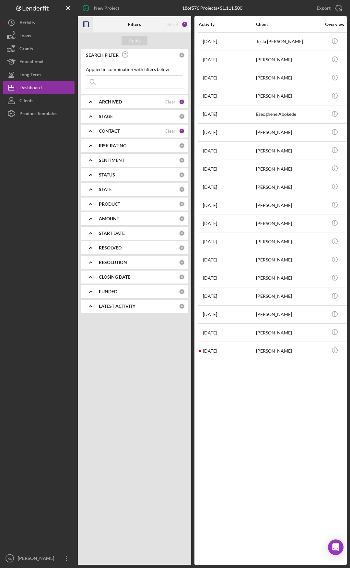
click at [82, 26] on icon "button" at bounding box center [86, 24] width 15 height 15
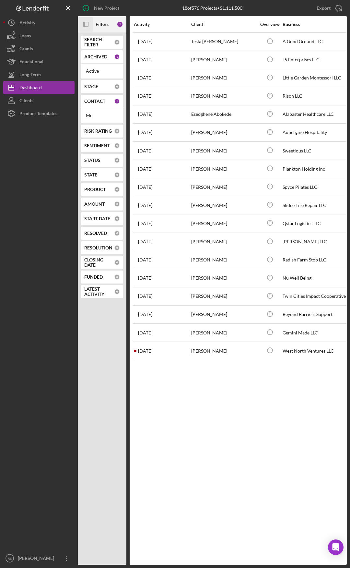
click at [243, 414] on div "Activity Client Overview Business Contact Product Category Amount Started Icon/…" at bounding box center [238, 290] width 217 height 548
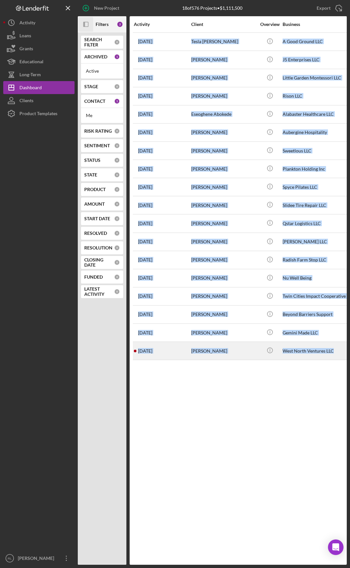
drag, startPoint x: 278, startPoint y: 410, endPoint x: 340, endPoint y: 352, distance: 84.7
click at [340, 352] on div "Activity Client Overview Business Contact Product Category Amount Started Icon/…" at bounding box center [238, 290] width 217 height 548
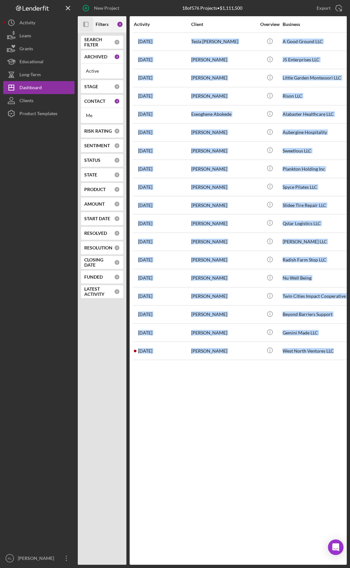
click at [261, 413] on div "Activity Client Overview Business Contact Product Category Amount Started Icon/…" at bounding box center [238, 290] width 217 height 548
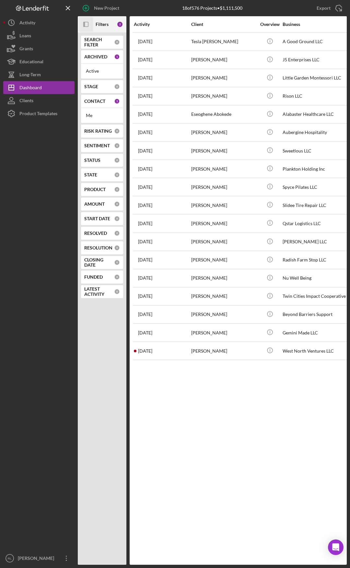
click at [234, 399] on div "Activity Client Overview Business Contact Product Category Amount Started Icon/…" at bounding box center [238, 290] width 217 height 548
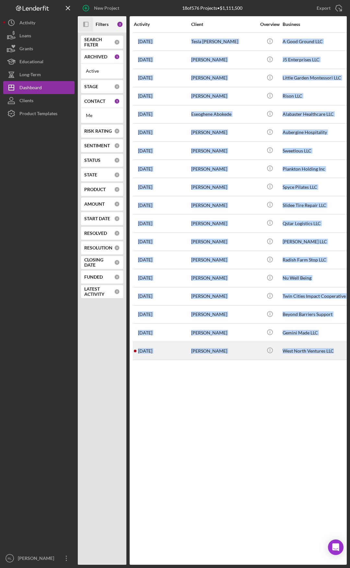
drag, startPoint x: 265, startPoint y: 397, endPoint x: 340, endPoint y: 358, distance: 85.3
click at [340, 358] on div "Activity Client Overview Business Contact Product Category Amount Started Icon/…" at bounding box center [238, 290] width 217 height 548
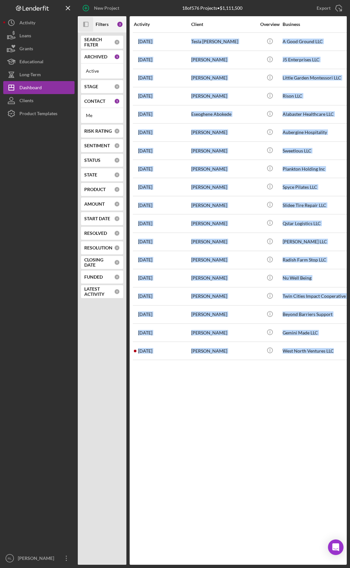
click at [267, 420] on div "Activity Client Overview Business Contact Product Category Amount Started Icon/…" at bounding box center [238, 290] width 217 height 548
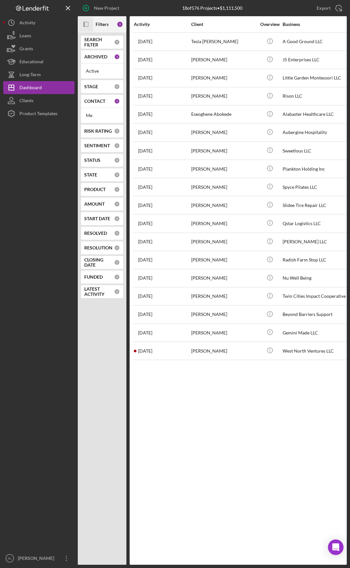
click at [231, 410] on div "Activity Client Overview Business Contact Product Category Amount Started Icon/…" at bounding box center [238, 290] width 217 height 548
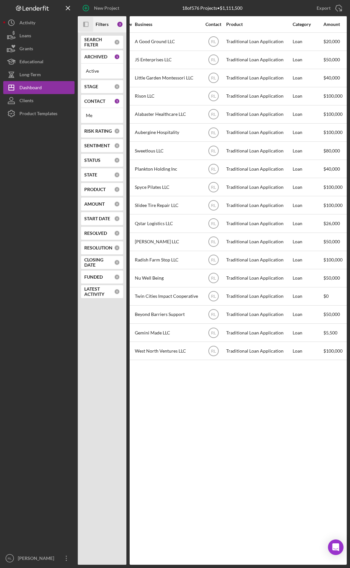
drag, startPoint x: 177, startPoint y: 392, endPoint x: 205, endPoint y: 391, distance: 27.9
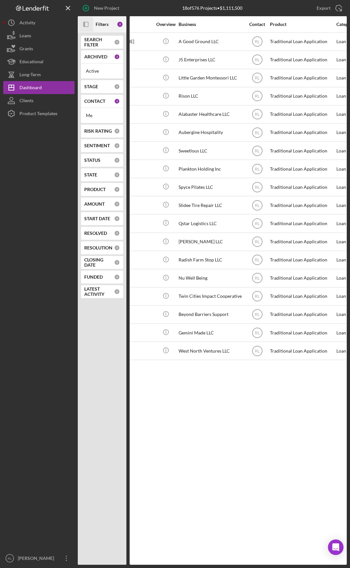
drag, startPoint x: 261, startPoint y: 391, endPoint x: 233, endPoint y: 390, distance: 28.5
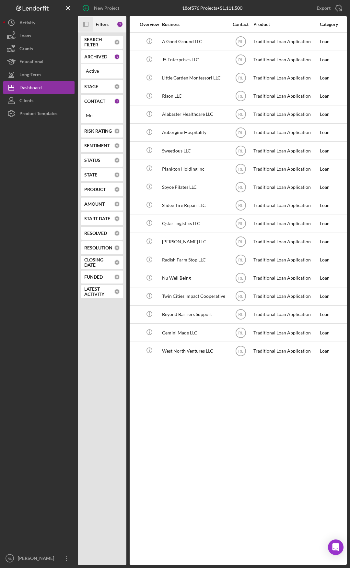
drag, startPoint x: 205, startPoint y: 379, endPoint x: 224, endPoint y: 379, distance: 19.1
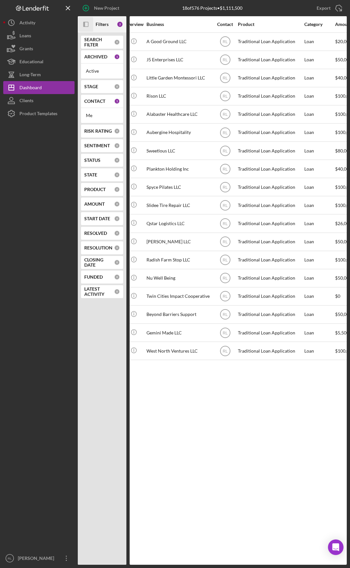
drag, startPoint x: 268, startPoint y: 382, endPoint x: 281, endPoint y: 382, distance: 13.6
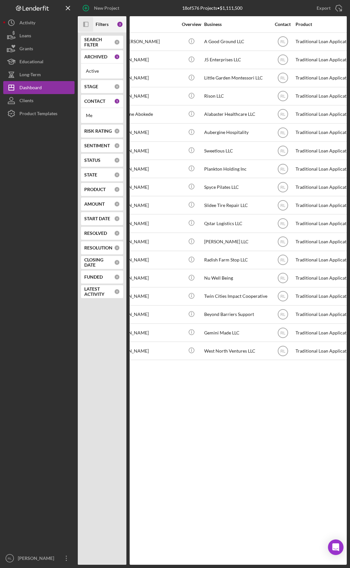
scroll to position [0, 0]
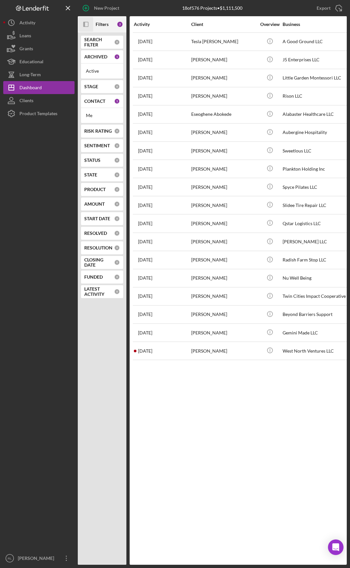
drag, startPoint x: 260, startPoint y: 382, endPoint x: 196, endPoint y: 380, distance: 64.6
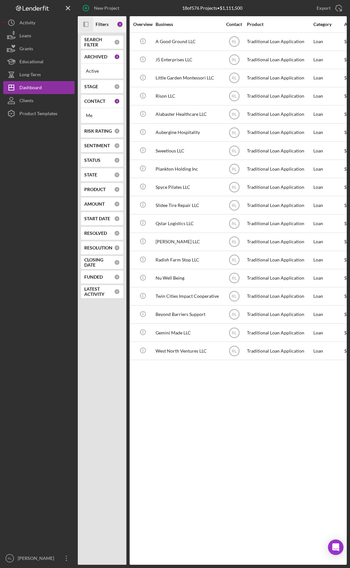
scroll to position [0, 153]
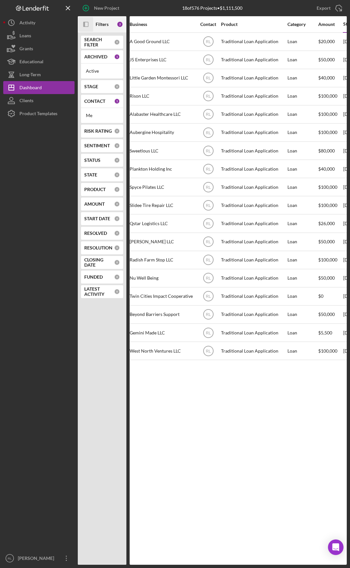
drag, startPoint x: 174, startPoint y: 372, endPoint x: 202, endPoint y: 371, distance: 27.3
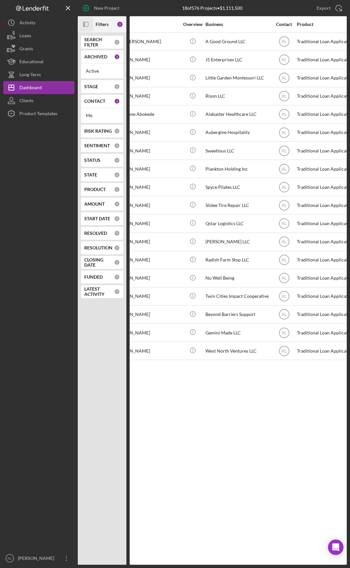
scroll to position [0, 0]
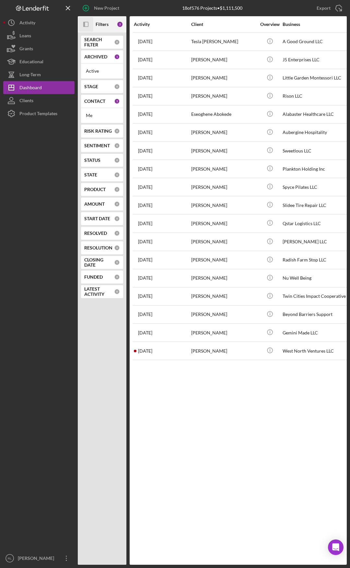
drag, startPoint x: 221, startPoint y: 373, endPoint x: 166, endPoint y: 366, distance: 54.6
drag, startPoint x: 266, startPoint y: 398, endPoint x: 182, endPoint y: 389, distance: 84.2
click at [245, 473] on div "Activity Client Overview Business Contact Product Category Amount Started Icon/…" at bounding box center [238, 290] width 217 height 548
click at [96, 99] on b "CONTACT" at bounding box center [94, 101] width 21 height 5
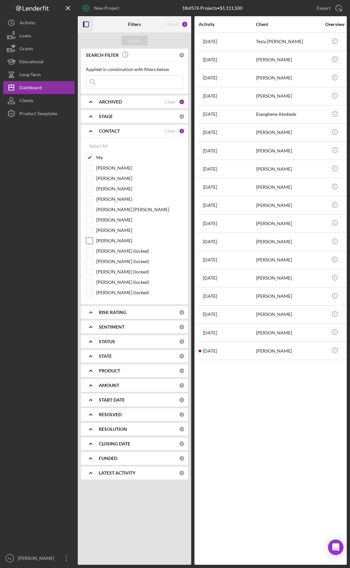
click at [88, 241] on input "Hitali Kothari" at bounding box center [89, 240] width 6 height 6
click at [90, 241] on input "Hitali Kothari" at bounding box center [89, 240] width 6 height 6
checkbox input "false"
click at [89, 200] on input "Hibaq Farah" at bounding box center [89, 199] width 6 height 6
checkbox input "true"
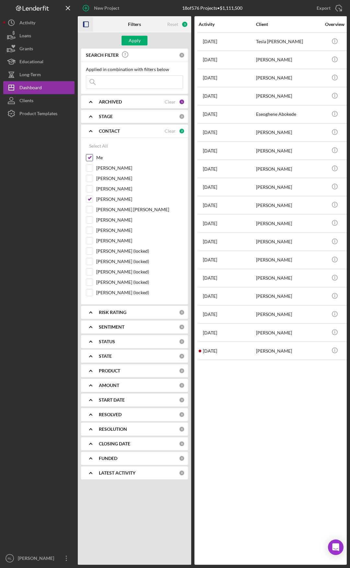
click at [90, 157] on input "Me" at bounding box center [89, 157] width 6 height 6
checkbox input "false"
click at [130, 40] on div "Apply" at bounding box center [135, 41] width 12 height 10
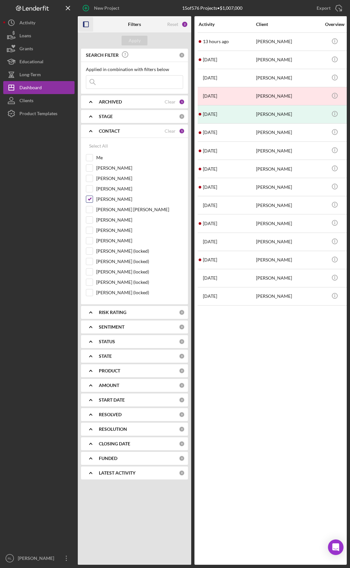
click at [90, 199] on input "Hibaq Farah" at bounding box center [89, 199] width 6 height 6
checkbox input "false"
click at [90, 159] on input "Me" at bounding box center [89, 157] width 6 height 6
checkbox input "true"
click at [135, 44] on div "Apply" at bounding box center [135, 41] width 12 height 10
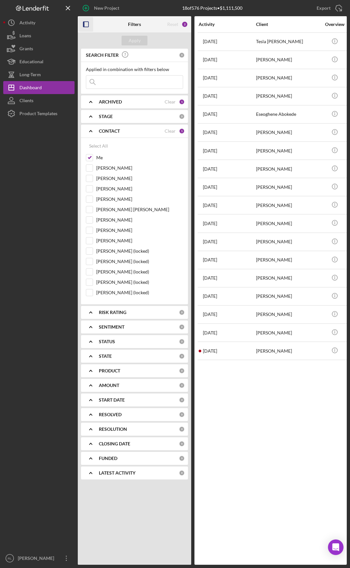
drag, startPoint x: 251, startPoint y: 413, endPoint x: 183, endPoint y: 400, distance: 69.4
click at [89, 22] on rect "button" at bounding box center [85, 24] width 5 height 5
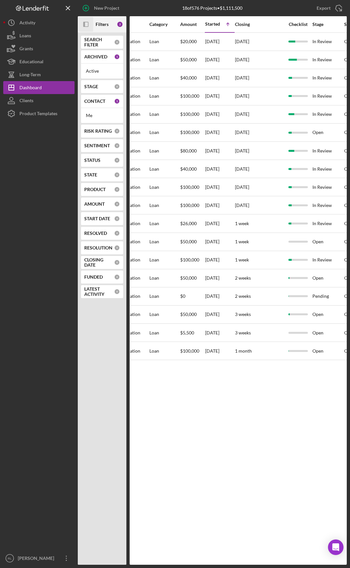
drag, startPoint x: 195, startPoint y: 388, endPoint x: 237, endPoint y: 385, distance: 42.9
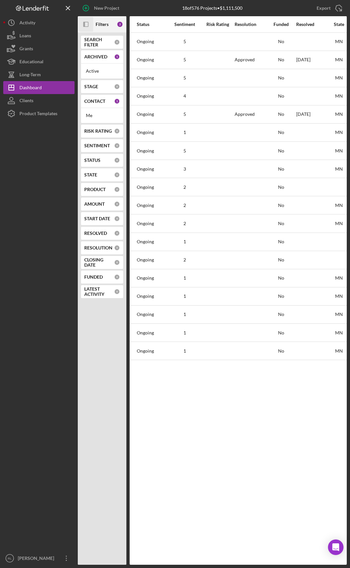
scroll to position [0, 558]
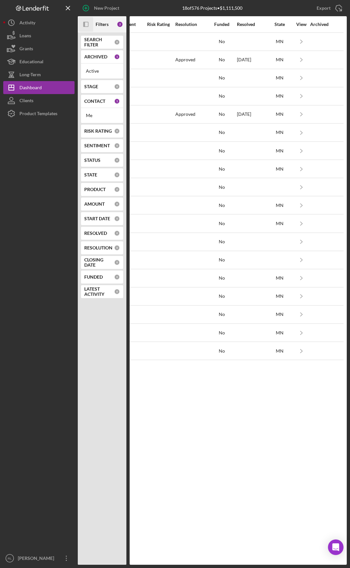
drag, startPoint x: 311, startPoint y: 391, endPoint x: 321, endPoint y: 387, distance: 11.1
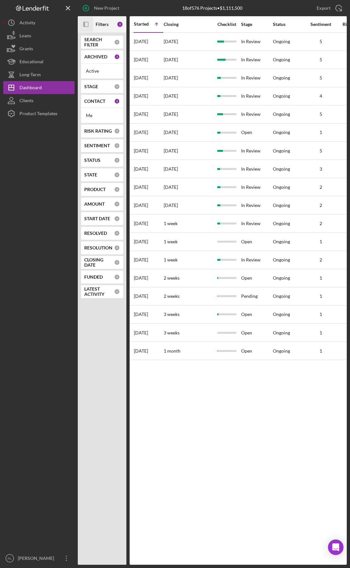
scroll to position [0, 0]
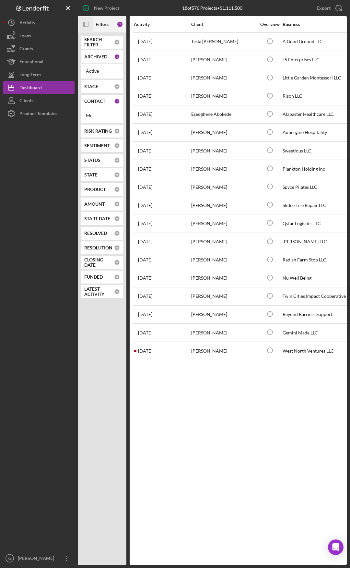
drag, startPoint x: 306, startPoint y: 388, endPoint x: 196, endPoint y: 376, distance: 111.2
drag, startPoint x: 190, startPoint y: 388, endPoint x: 159, endPoint y: 374, distance: 33.5
drag, startPoint x: 159, startPoint y: 374, endPoint x: 145, endPoint y: 368, distance: 15.2
click at [145, 368] on div "Activity Client Overview Business Contact Product Category Amount Started Icon/…" at bounding box center [238, 290] width 217 height 548
drag, startPoint x: 172, startPoint y: 365, endPoint x: 163, endPoint y: 365, distance: 8.8
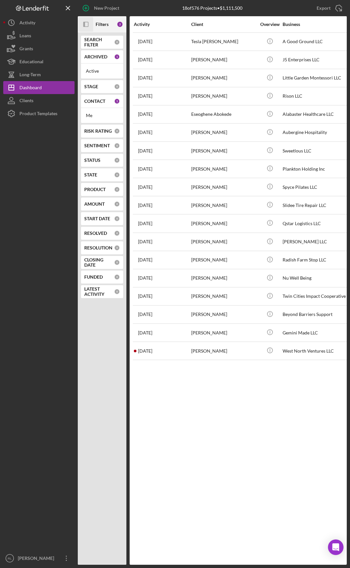
click at [163, 365] on div "Activity Client Overview Business Contact Product Category Amount Started Icon/…" at bounding box center [238, 290] width 217 height 548
click at [144, 365] on div "Activity Client Overview Business Contact Product Category Amount Started Icon/…" at bounding box center [238, 290] width 217 height 548
click at [161, 367] on div "Activity Client Overview Business Contact Product Category Amount Started Icon/…" at bounding box center [238, 290] width 217 height 548
drag, startPoint x: 185, startPoint y: 370, endPoint x: 181, endPoint y: 369, distance: 4.3
click at [181, 369] on div "Activity Client Overview Business Contact Product Category Amount Started Icon/…" at bounding box center [238, 290] width 217 height 548
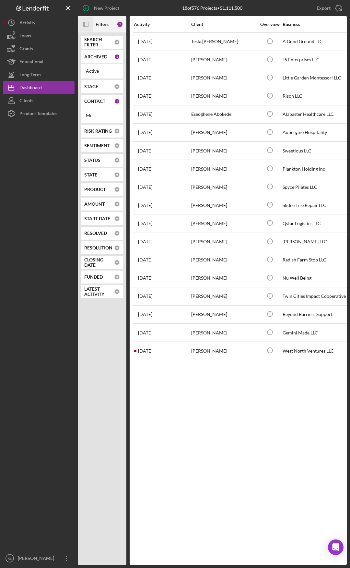
click at [181, 368] on div "Activity Client Overview Business Contact Product Category Amount Started Icon/…" at bounding box center [238, 290] width 217 height 548
click at [183, 369] on div "Activity Client Overview Business Contact Product Category Amount Started Icon/…" at bounding box center [238, 290] width 217 height 548
click at [185, 369] on div "Activity Client Overview Business Contact Product Category Amount Started Icon/…" at bounding box center [238, 290] width 217 height 548
click at [183, 369] on div "Activity Client Overview Business Contact Product Category Amount Started Icon/…" at bounding box center [238, 290] width 217 height 548
click at [201, 410] on div "Activity Client Overview Business Contact Product Category Amount Started Icon/…" at bounding box center [238, 290] width 217 height 548
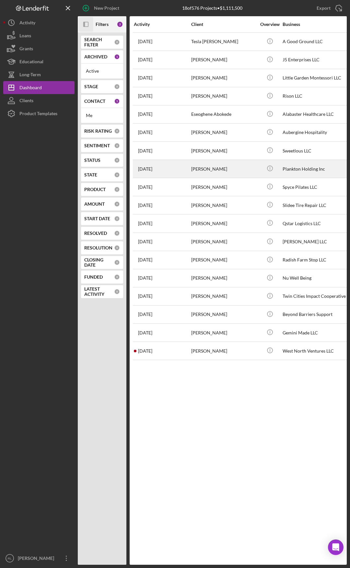
click at [247, 169] on div "[PERSON_NAME]" at bounding box center [223, 168] width 65 height 17
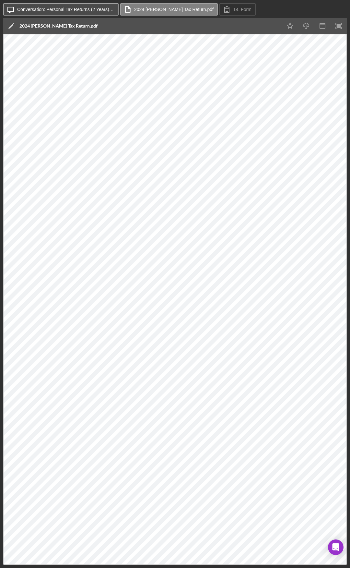
click at [72, 7] on label "Conversation: Personal Tax Returns (2 Years) ([PERSON_NAME])" at bounding box center [65, 9] width 97 height 5
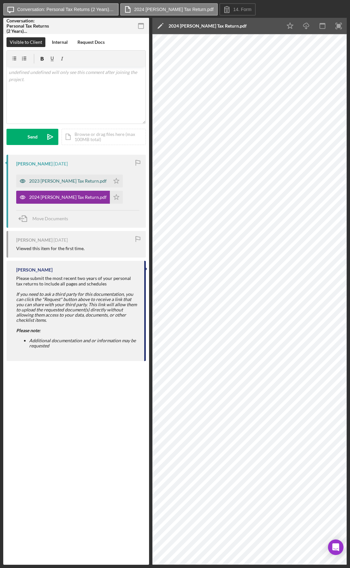
click at [77, 180] on div "2023 [PERSON_NAME] Tax Return.pdf" at bounding box center [68, 180] width 78 height 5
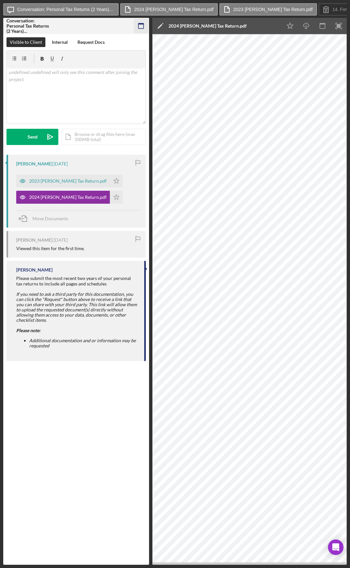
click at [136, 25] on icon "button" at bounding box center [141, 26] width 15 height 15
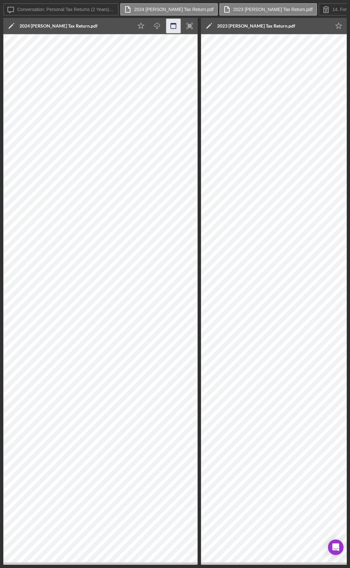
click at [177, 26] on icon "button" at bounding box center [173, 26] width 15 height 15
